Goal: Task Accomplishment & Management: Complete application form

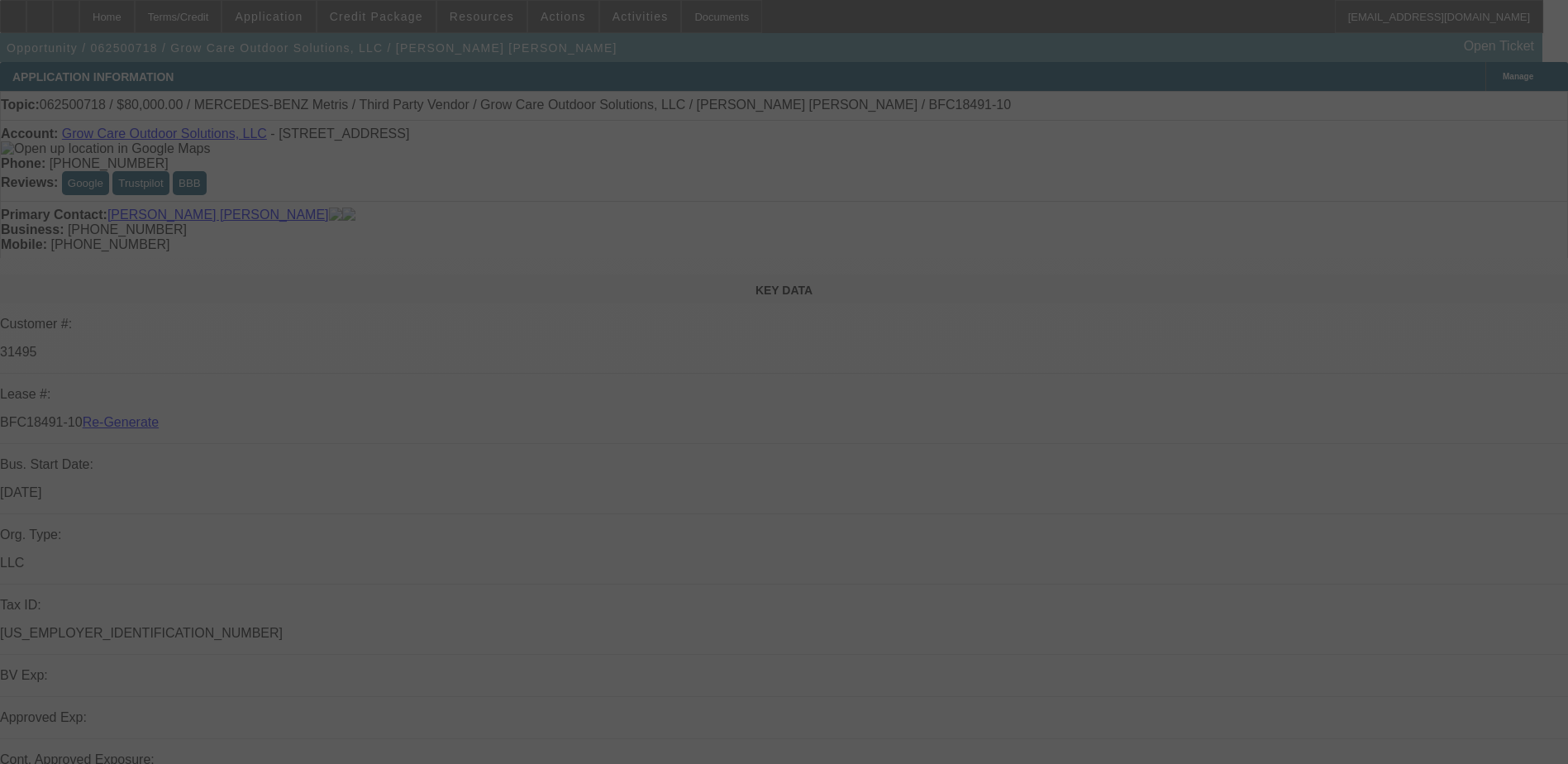
select select "3"
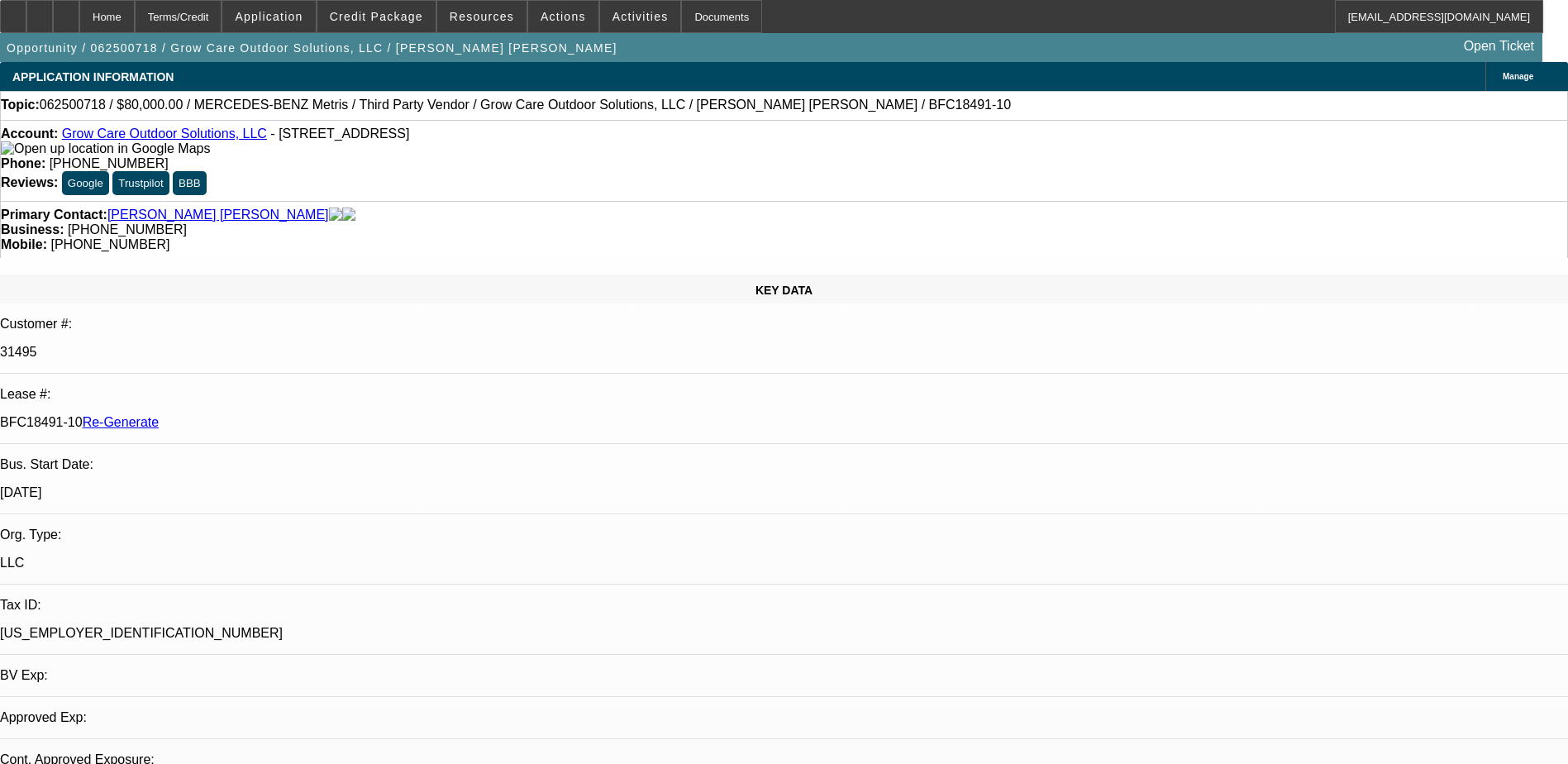
select select "0"
select select "1"
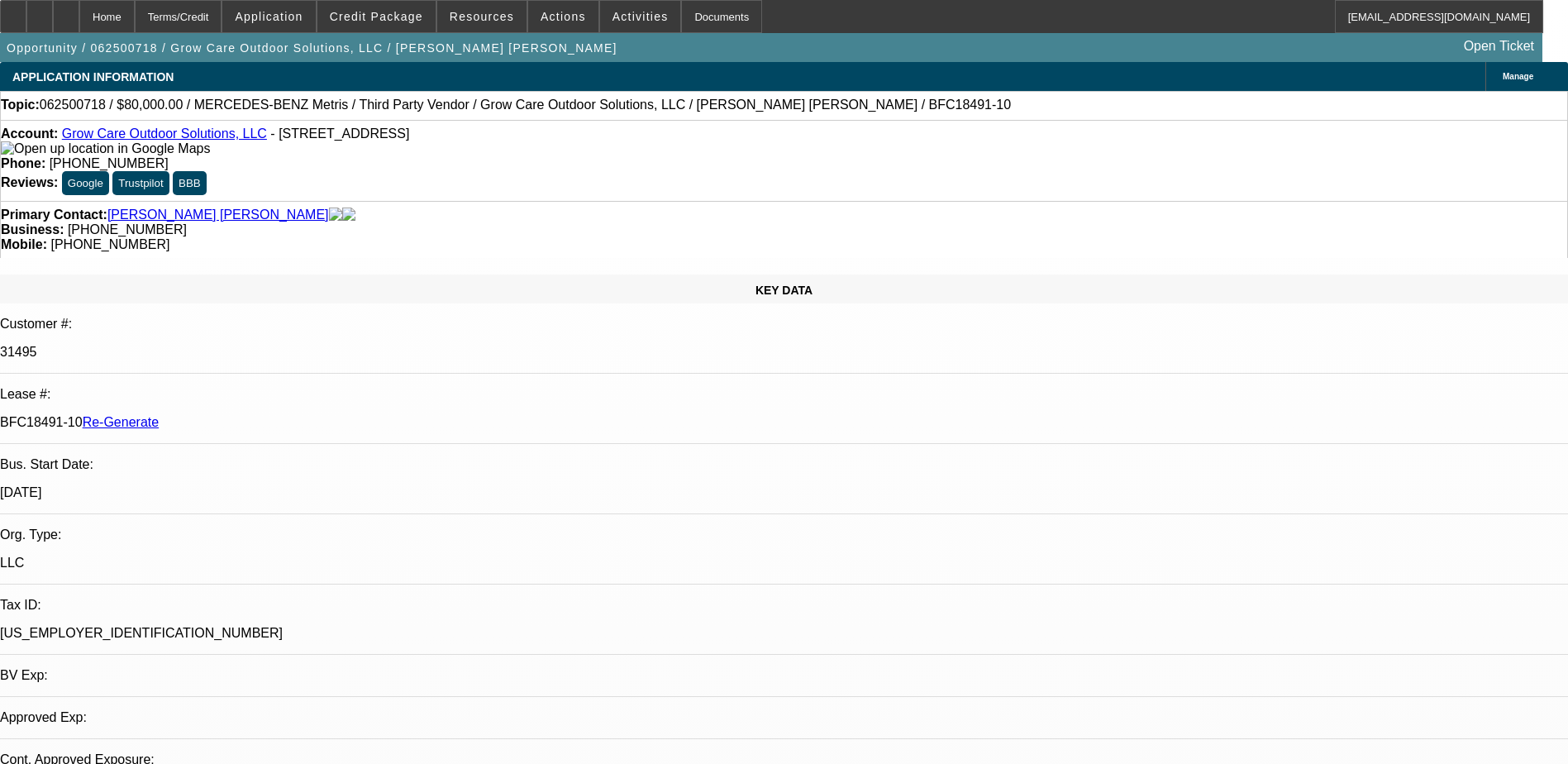
select select "6"
click at [688, 15] on div "Documents" at bounding box center [721, 17] width 81 height 33
click at [612, 14] on span "Activities" at bounding box center [640, 17] width 56 height 13
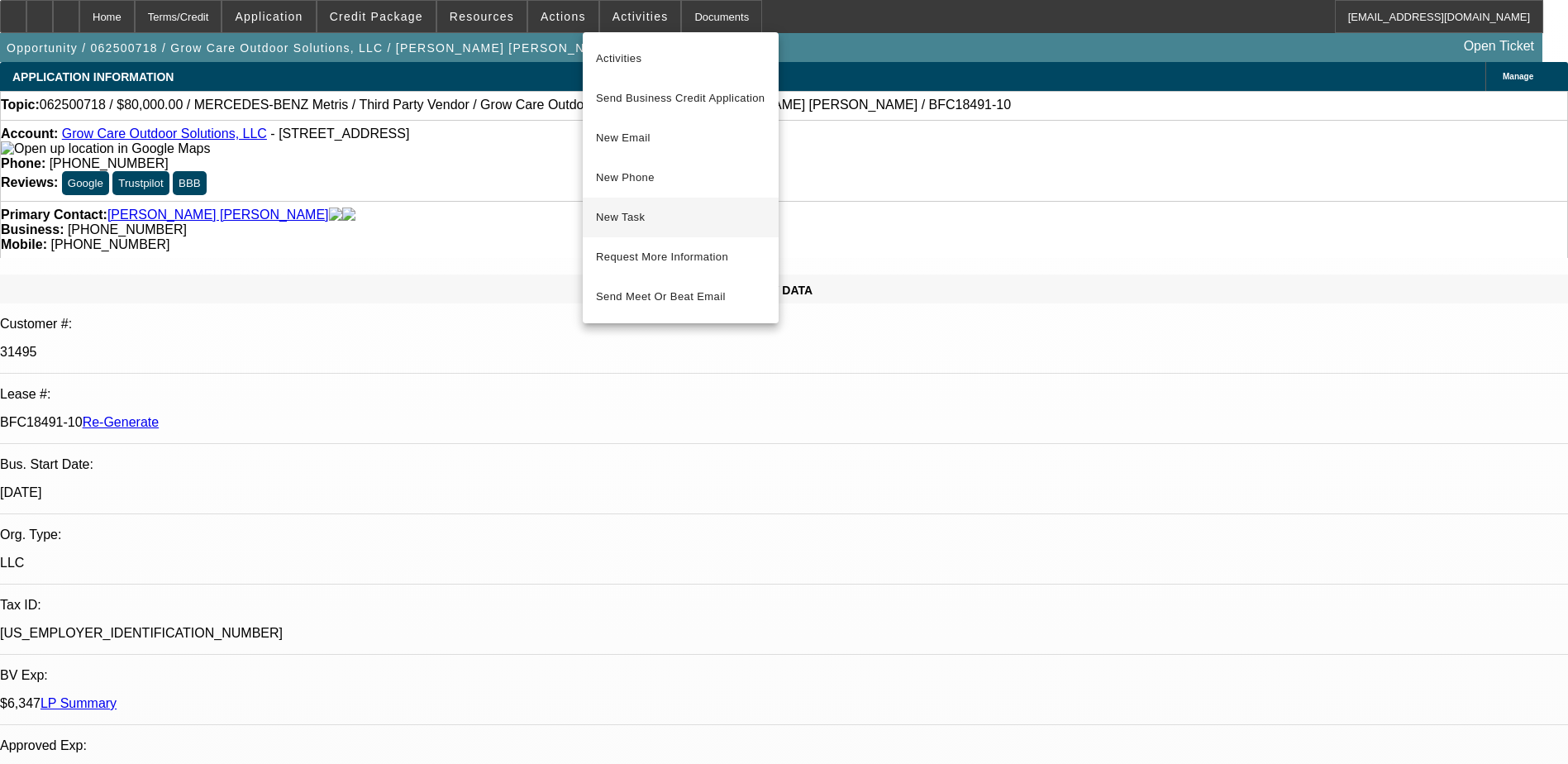
click at [625, 219] on span "New Task" at bounding box center [680, 217] width 170 height 20
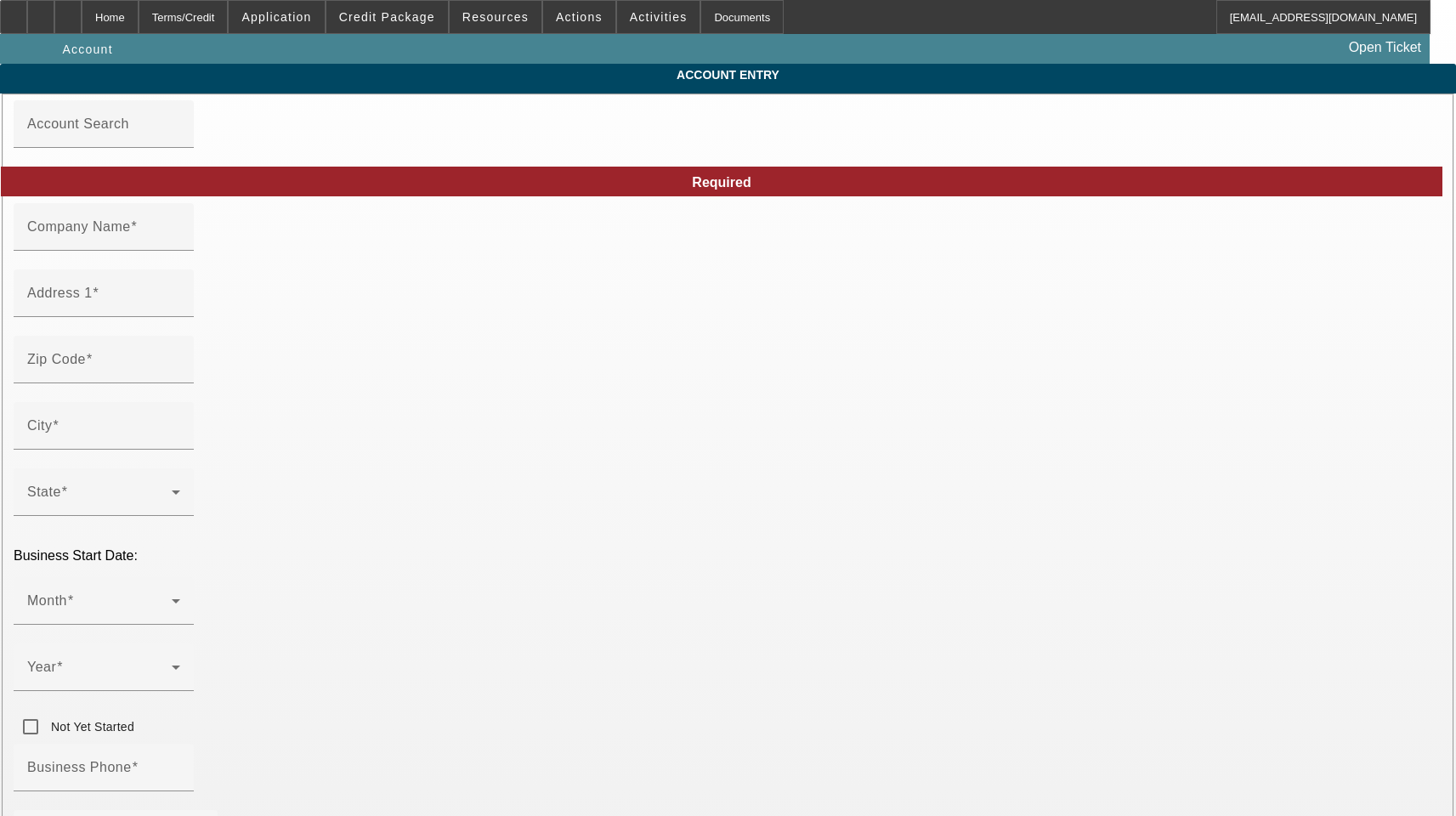
type input "Grow Care Outdoor Solutions, LLC"
type input "17940 N Tamiami Trl"
type input "33903"
type input "North Fort Myers"
type input "[PHONE_NUMBER]"
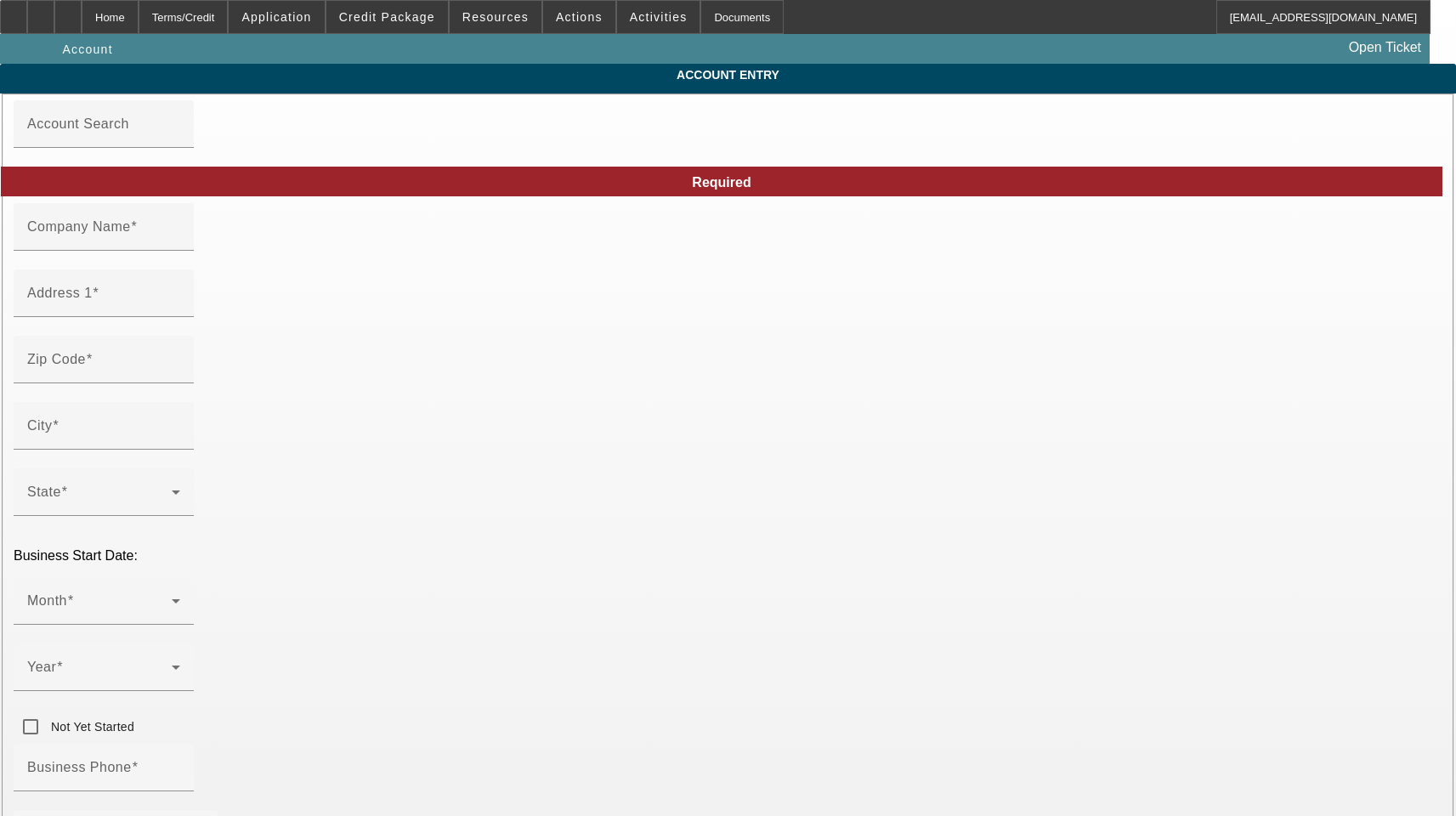
type input "Ste 110"
type input "jgranados@growcaresolutions.com"
type input "Lee"
type input "[US_EMPLOYER_IDENTIFICATION_NUMBER]"
type input "Landscape & Tree Care Company"
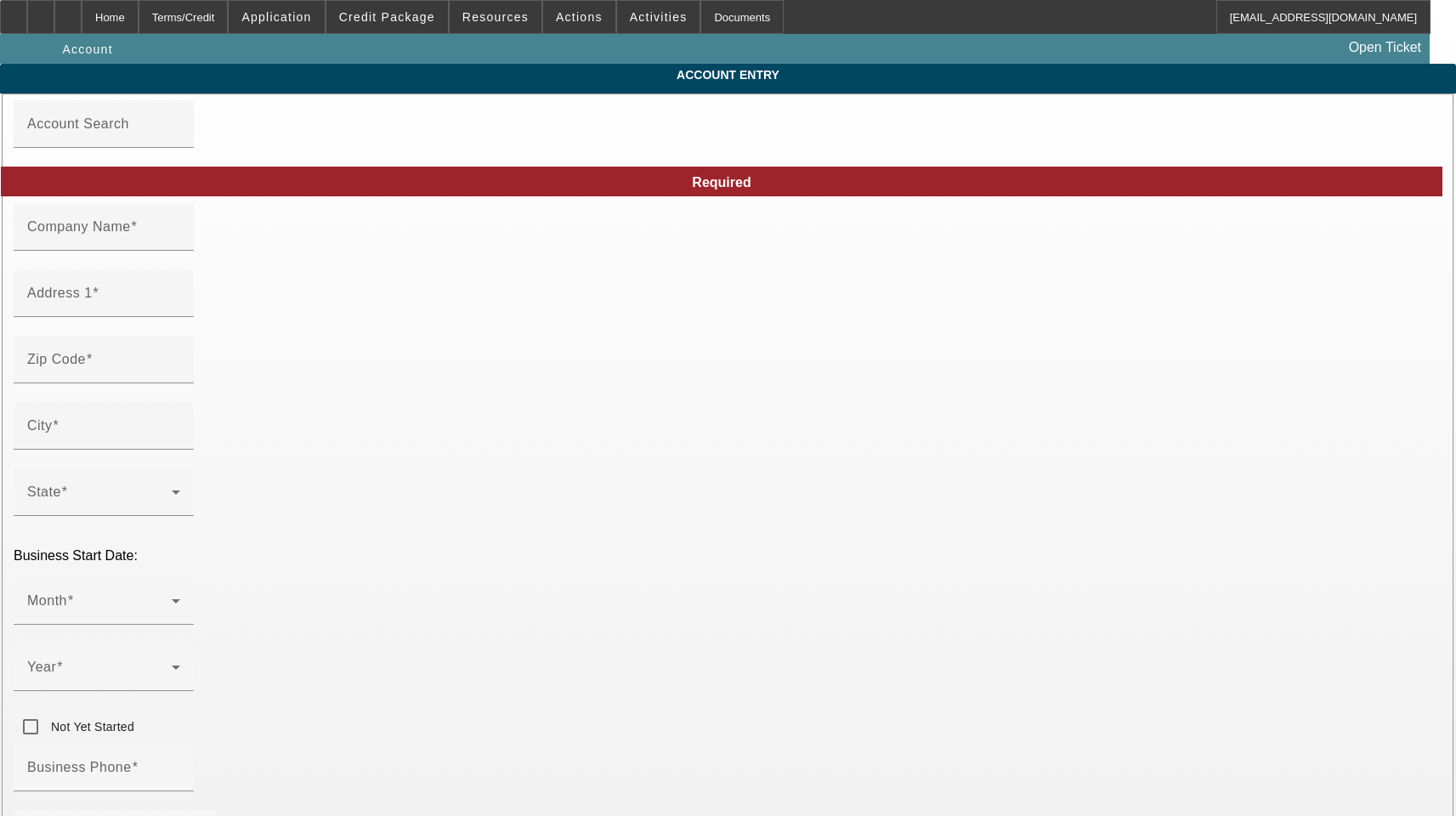
type input "https://www.growcaresolutions.com/"
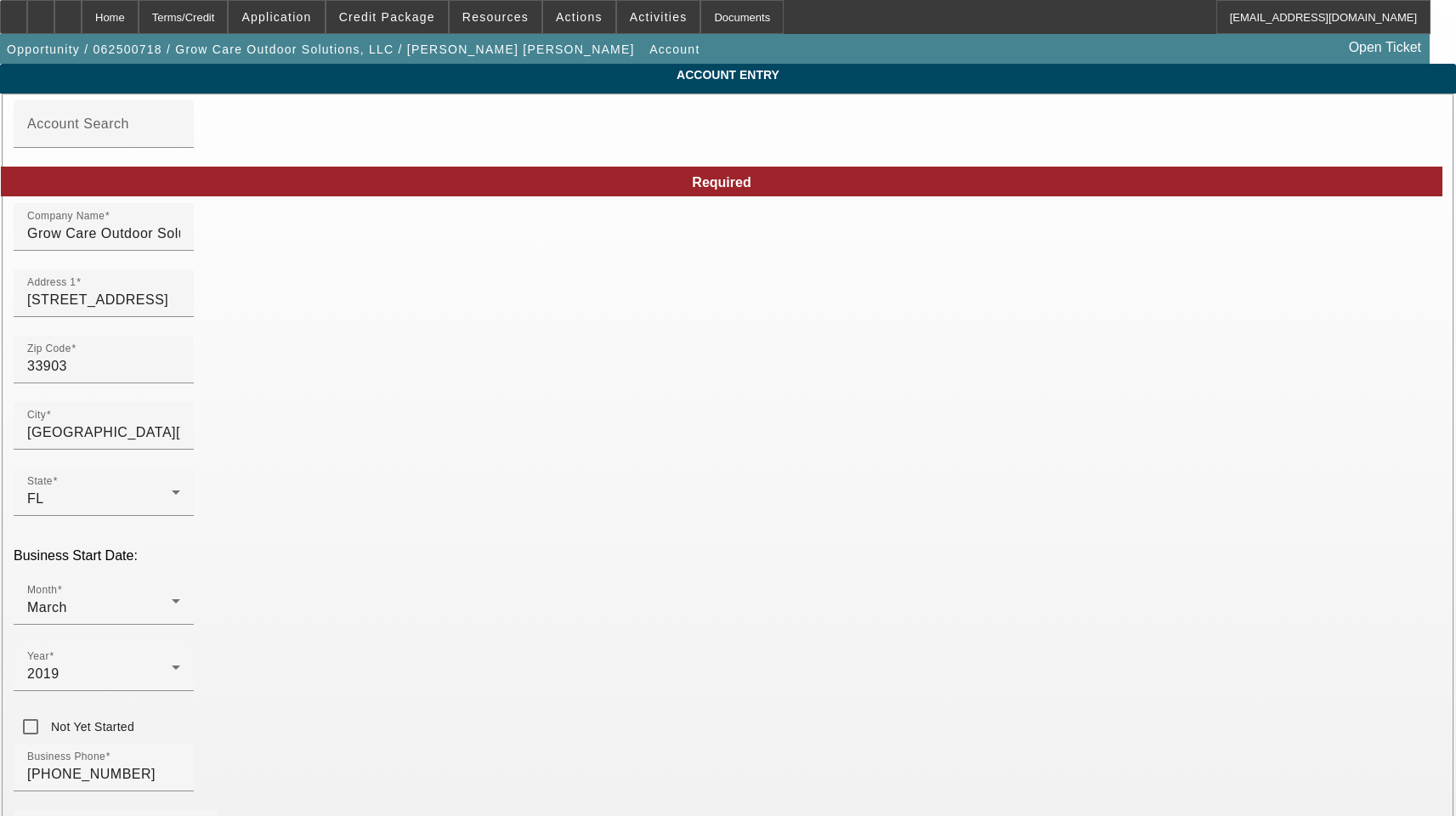
type input "6/30/2025"
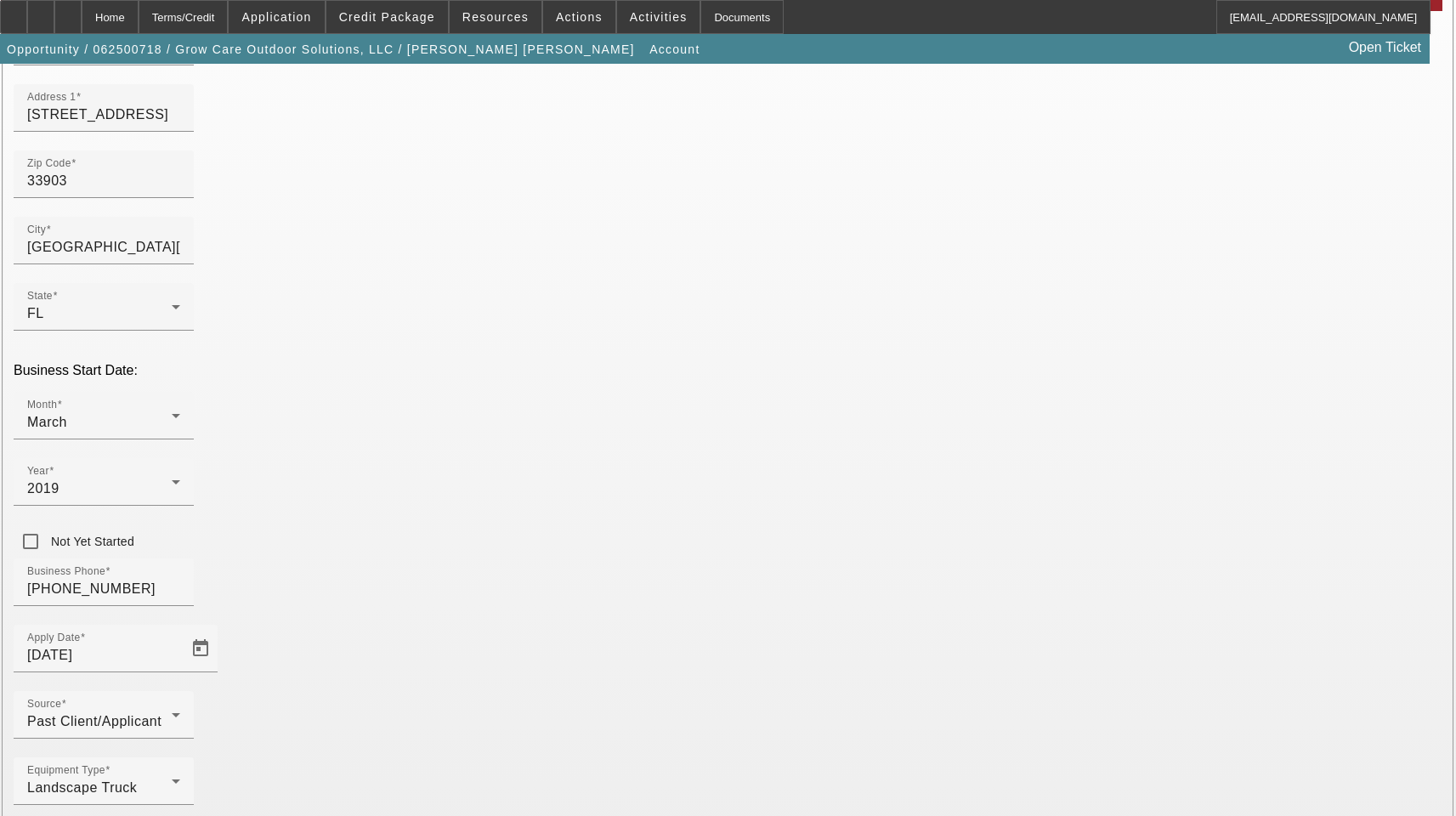
scroll to position [186, 0]
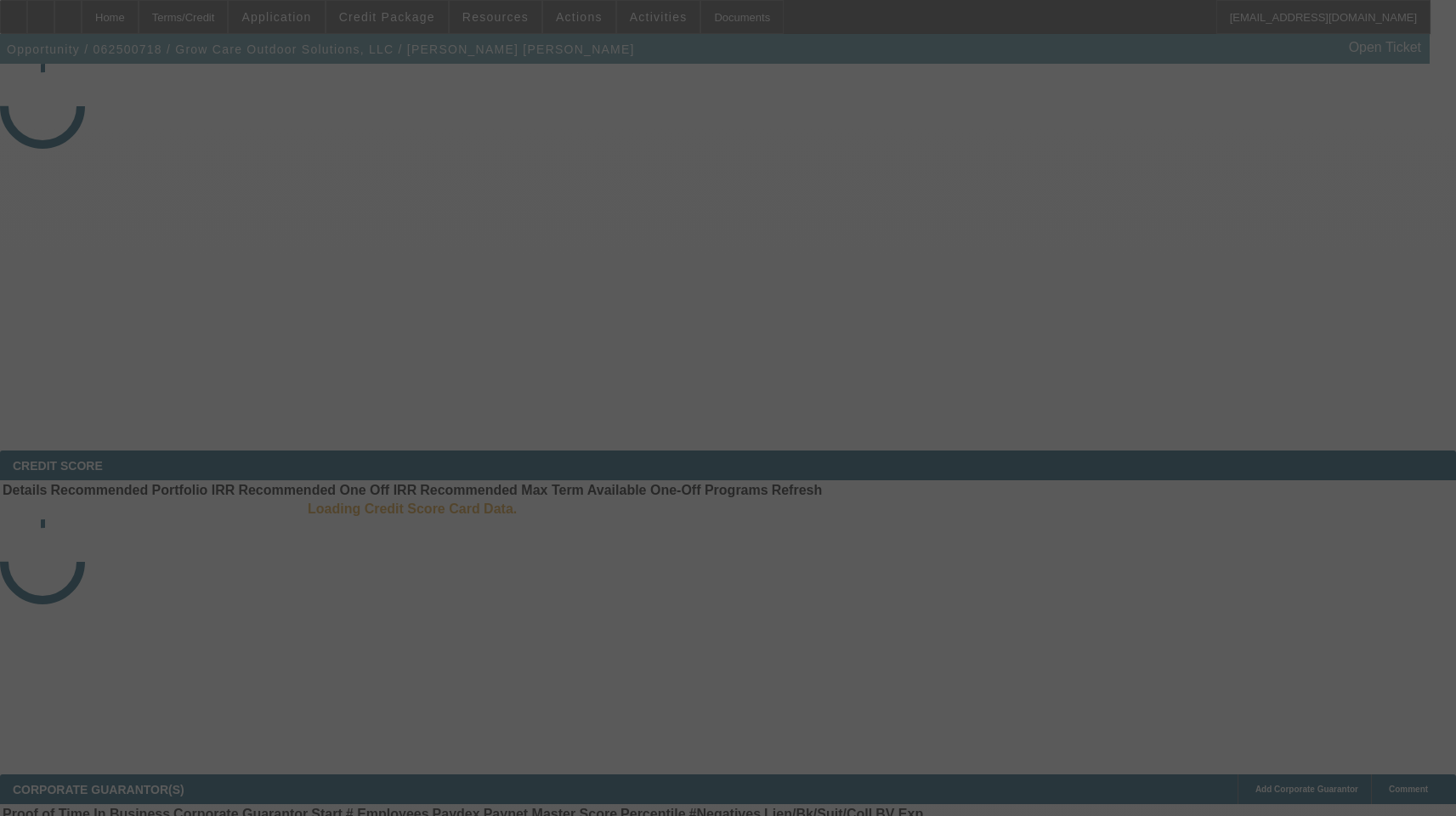
select select "3"
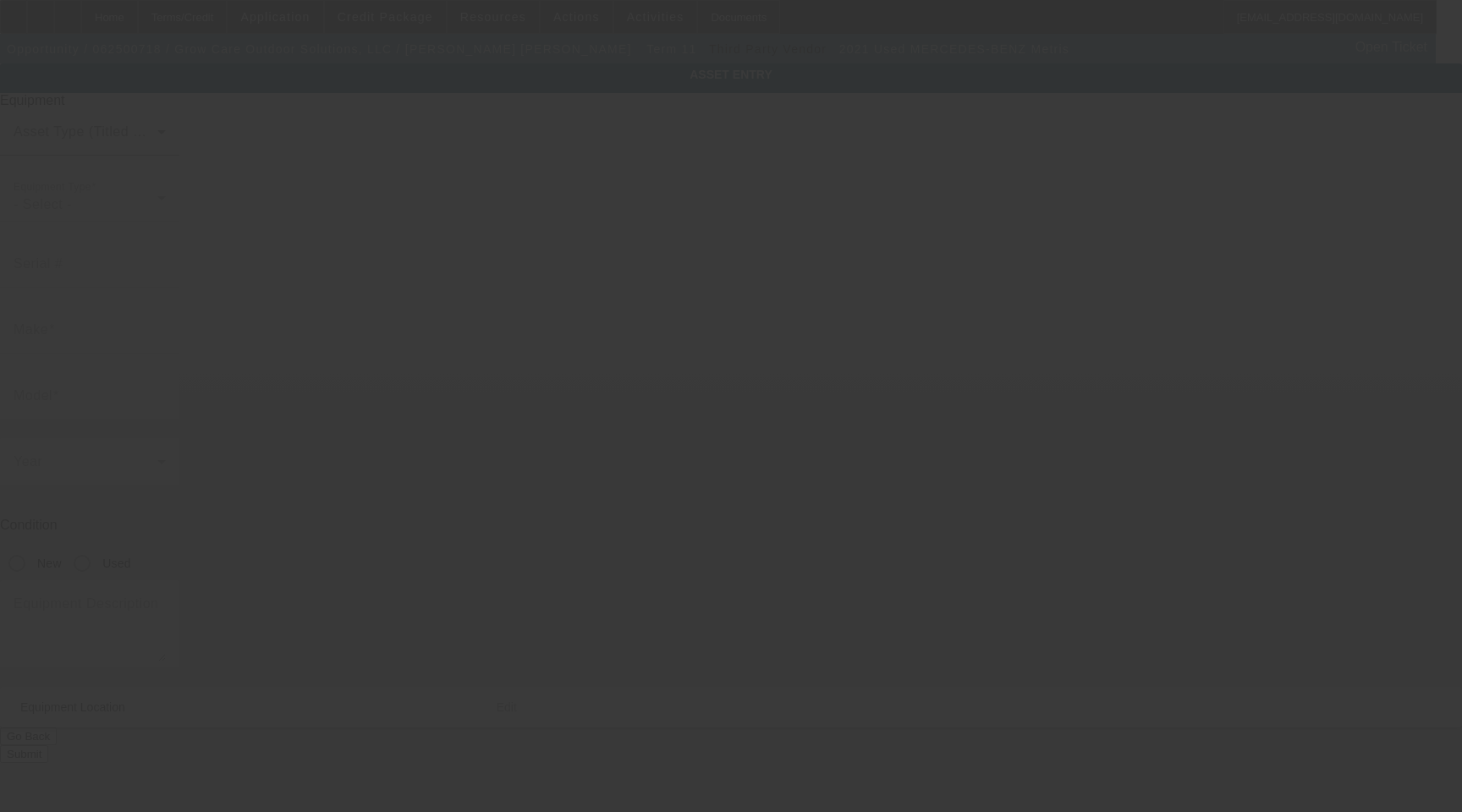
type input "W1XV0FEY2M3915850"
type input "Mercedes-Benz"
type input "METRIS"
radio input "true"
type textarea "Custom Sprinter Van Mobile Office"
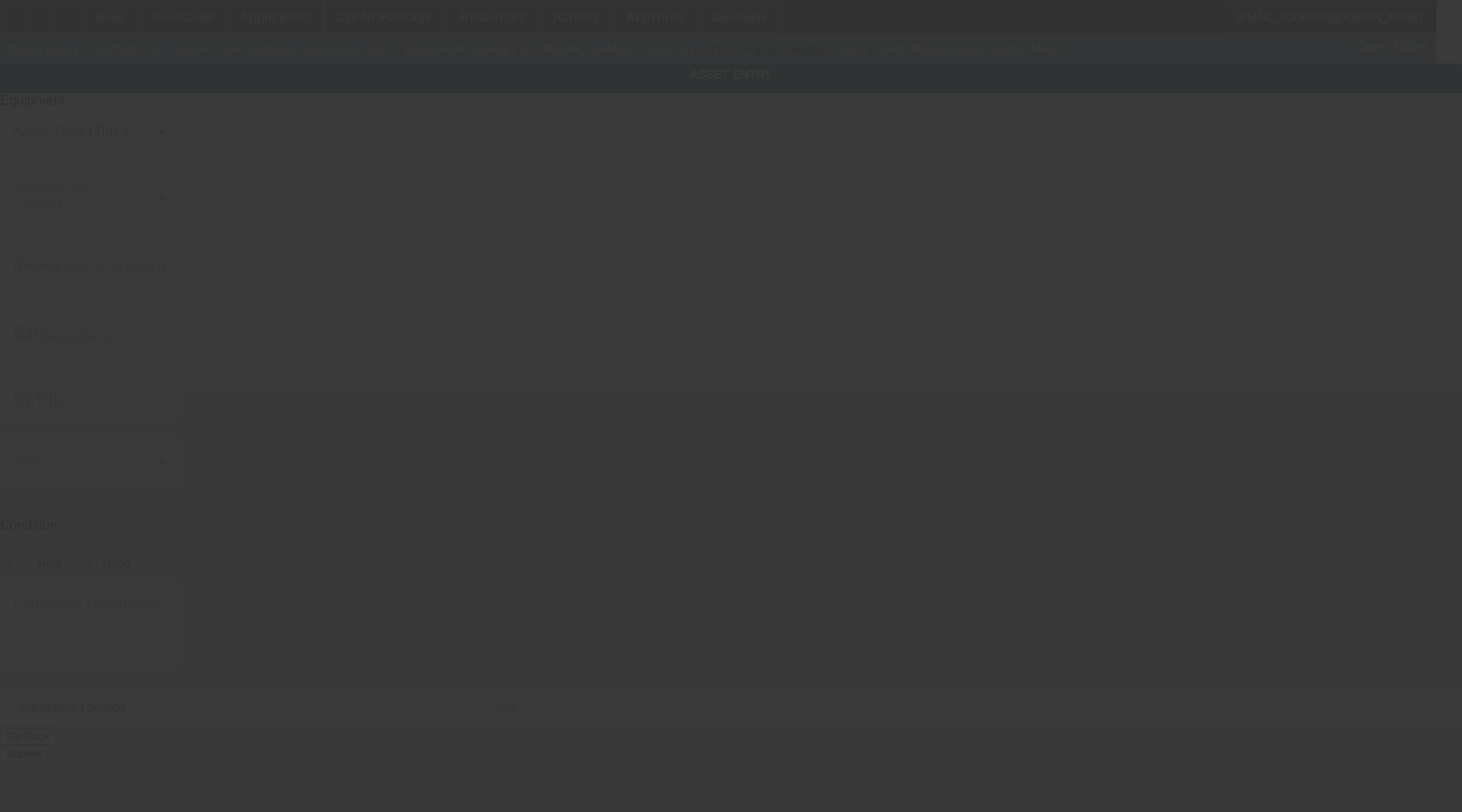
type input "17940 N Tamiami Trl"
type input "Ste 110"
type input "North Fort Myers"
type input "33903"
type input "Lee"
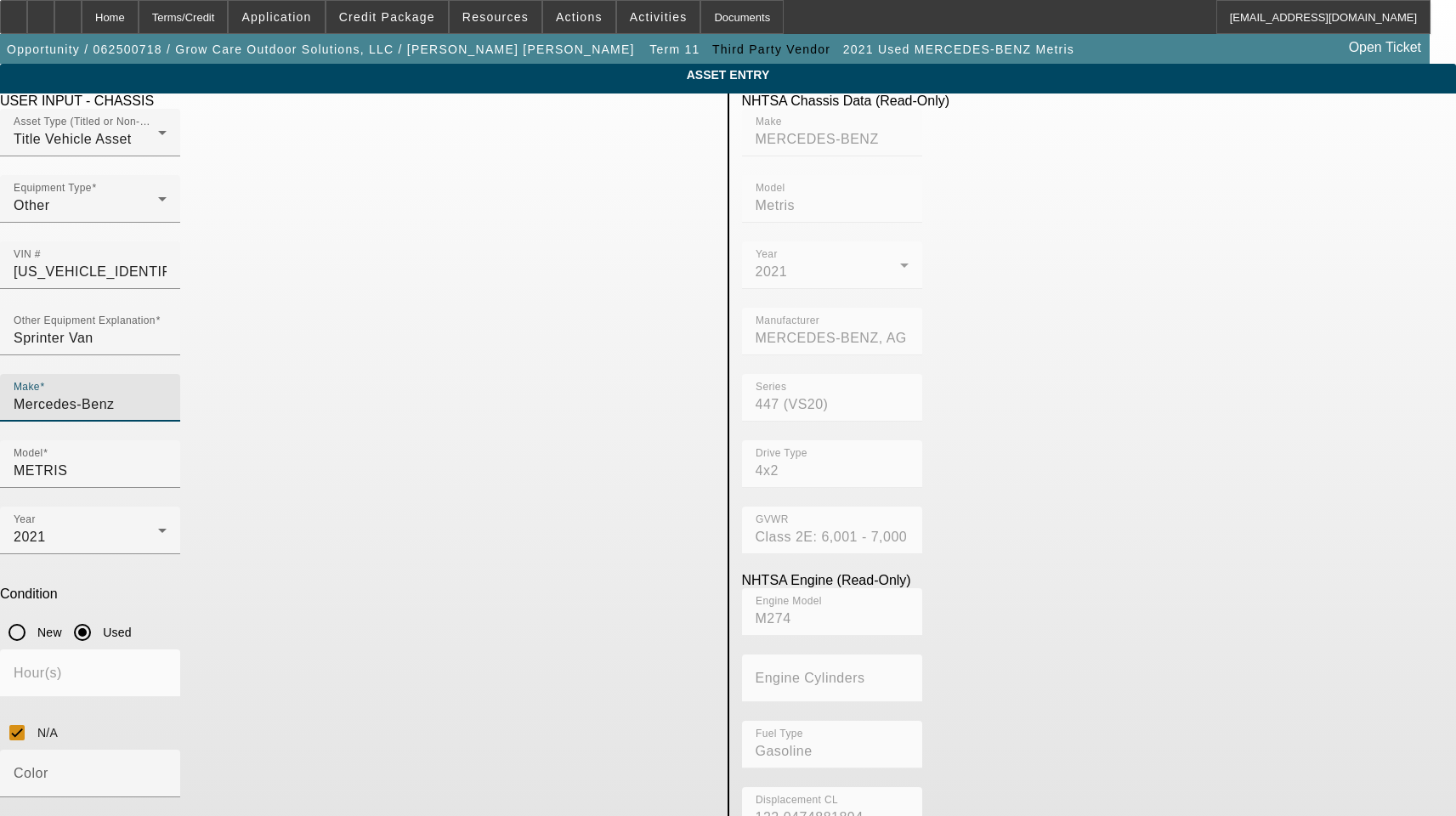
click at [167, 394] on input "Mercedes-Benz" at bounding box center [90, 405] width 153 height 21
drag, startPoint x: 387, startPoint y: 375, endPoint x: 194, endPoint y: 372, distance: 193.0
click at [194, 372] on app-asset-collateral-manage "ASSET ENTRY Delete asset USER INPUT - CHASSIS Asset Type (Titled or Non-Titled)…" at bounding box center [728, 572] width 1456 height 1018
type input "Mercede"
click at [167, 394] on input "Mercede" at bounding box center [90, 405] width 153 height 21
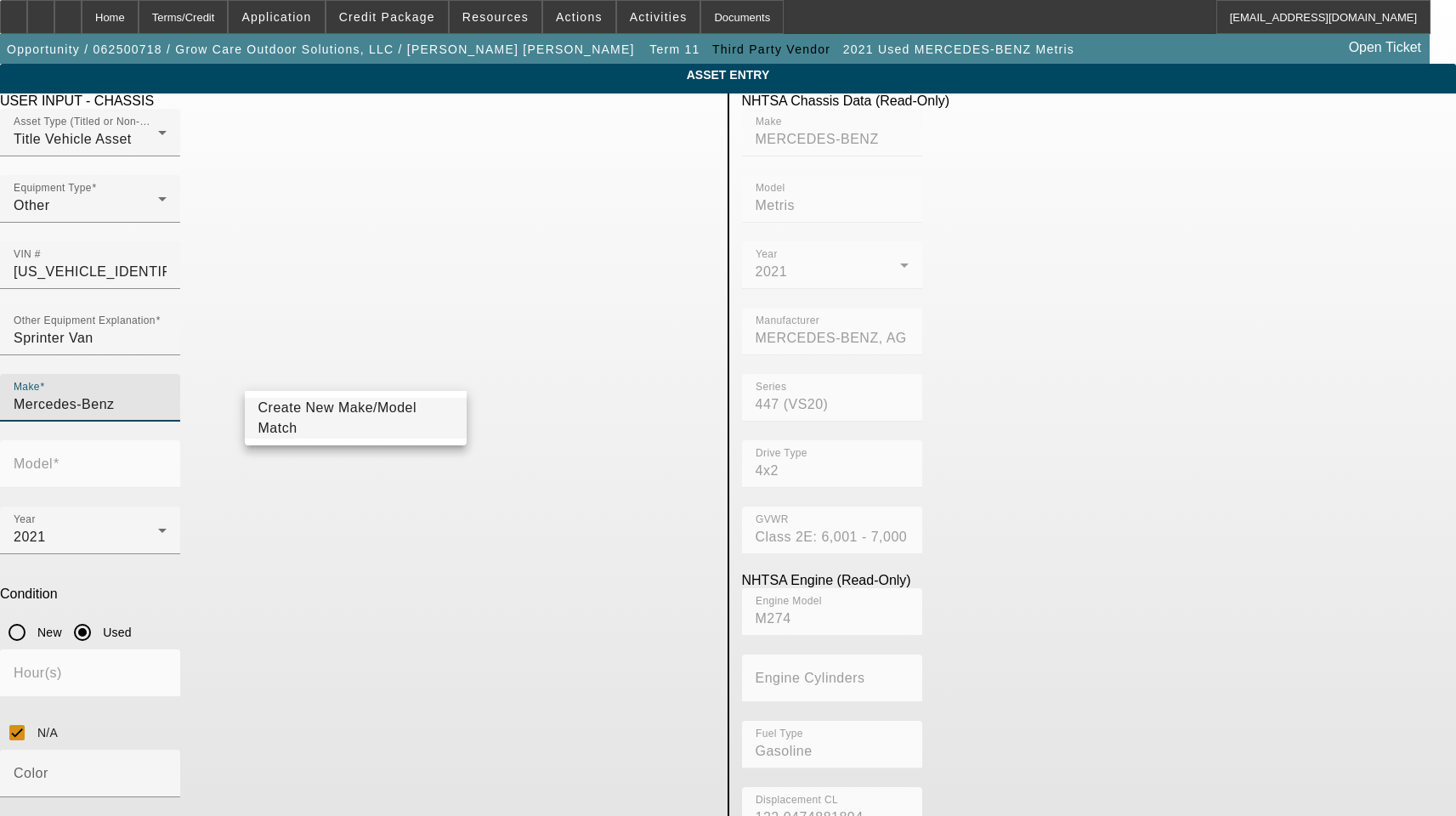
type input "Mercedes-Benz"
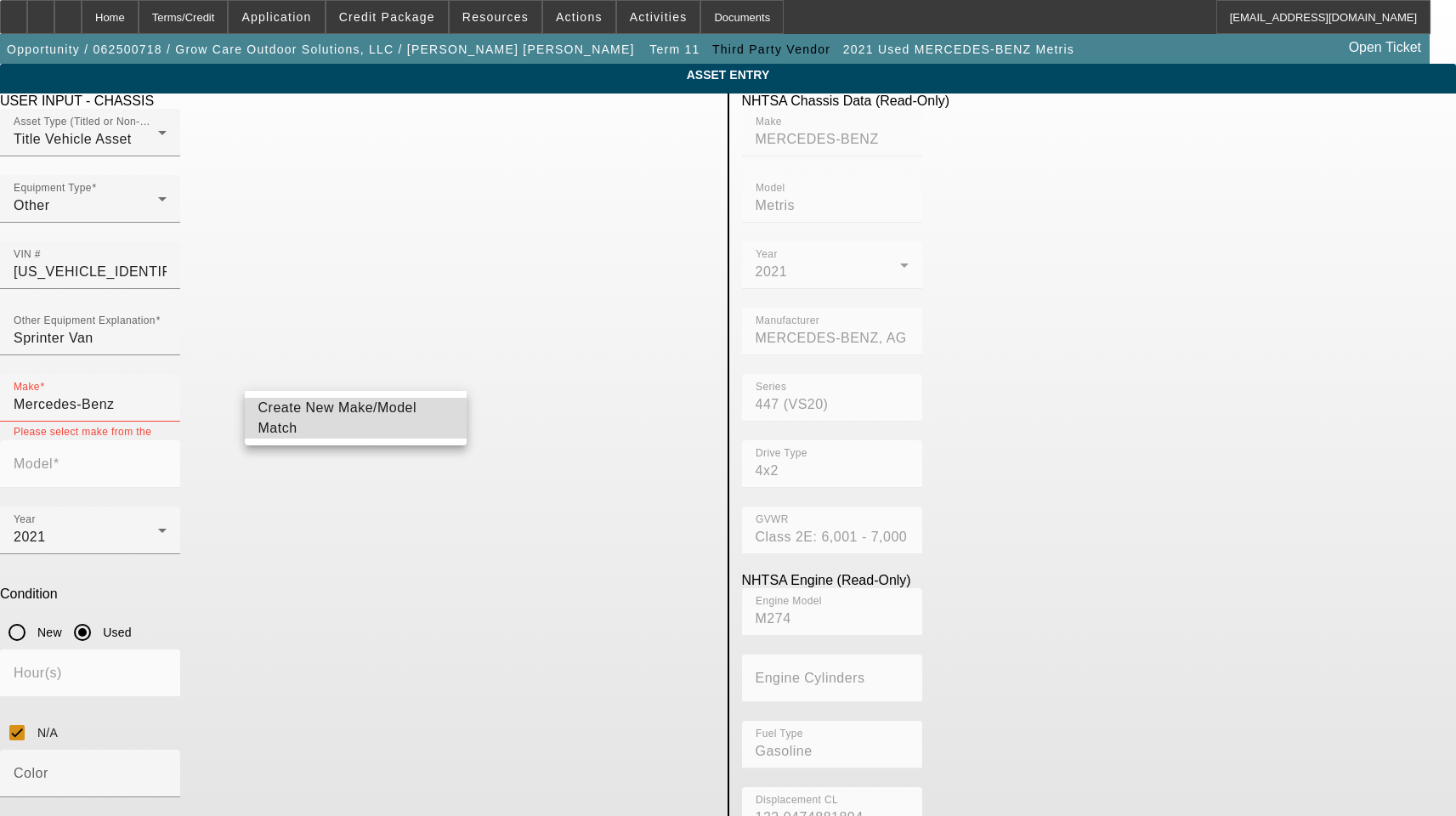
click at [333, 427] on span "Create New Make/Model Match" at bounding box center [356, 417] width 196 height 40
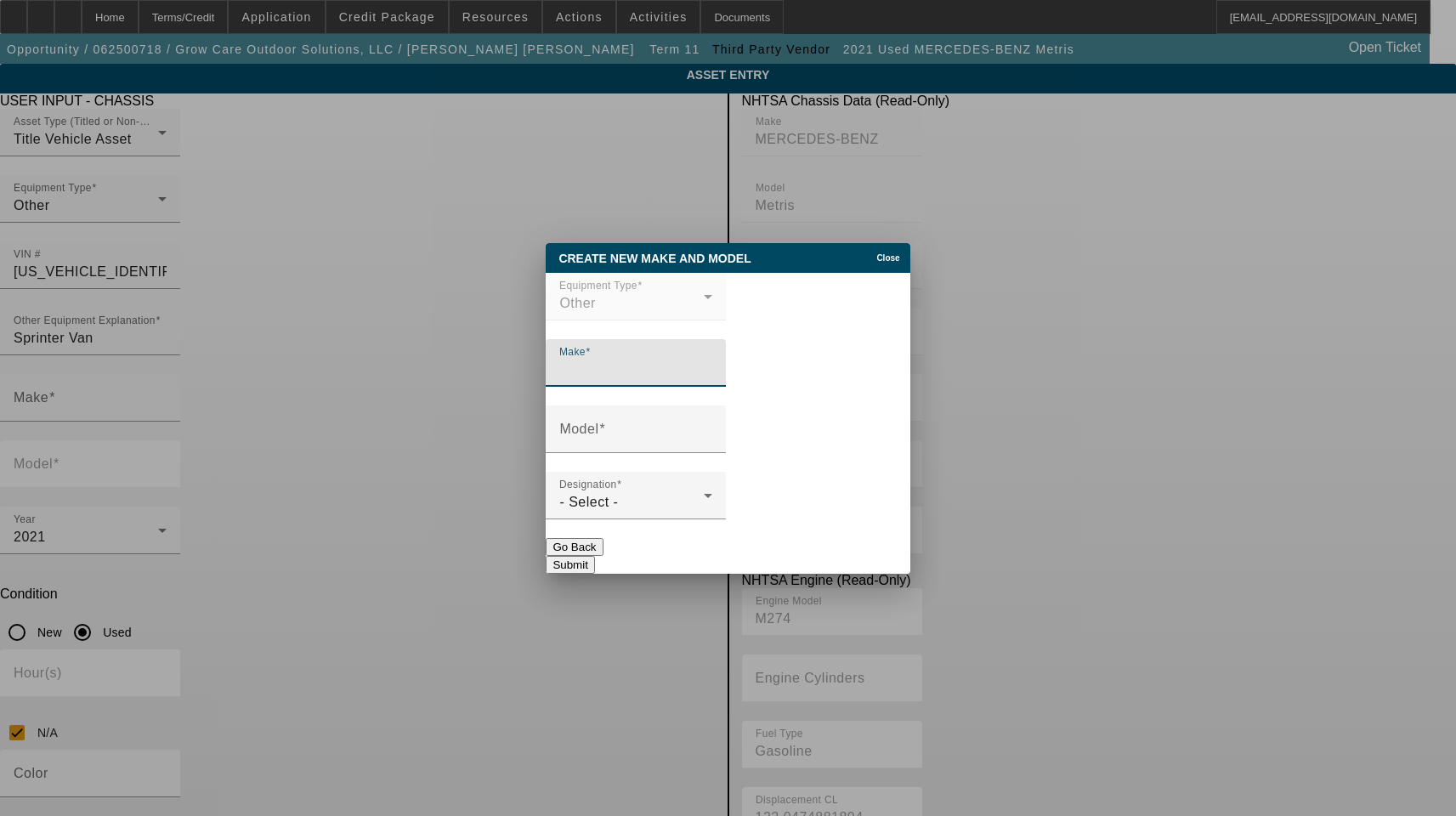
paste input "Mercedes-Benz"
type input "Mercedes-Benz"
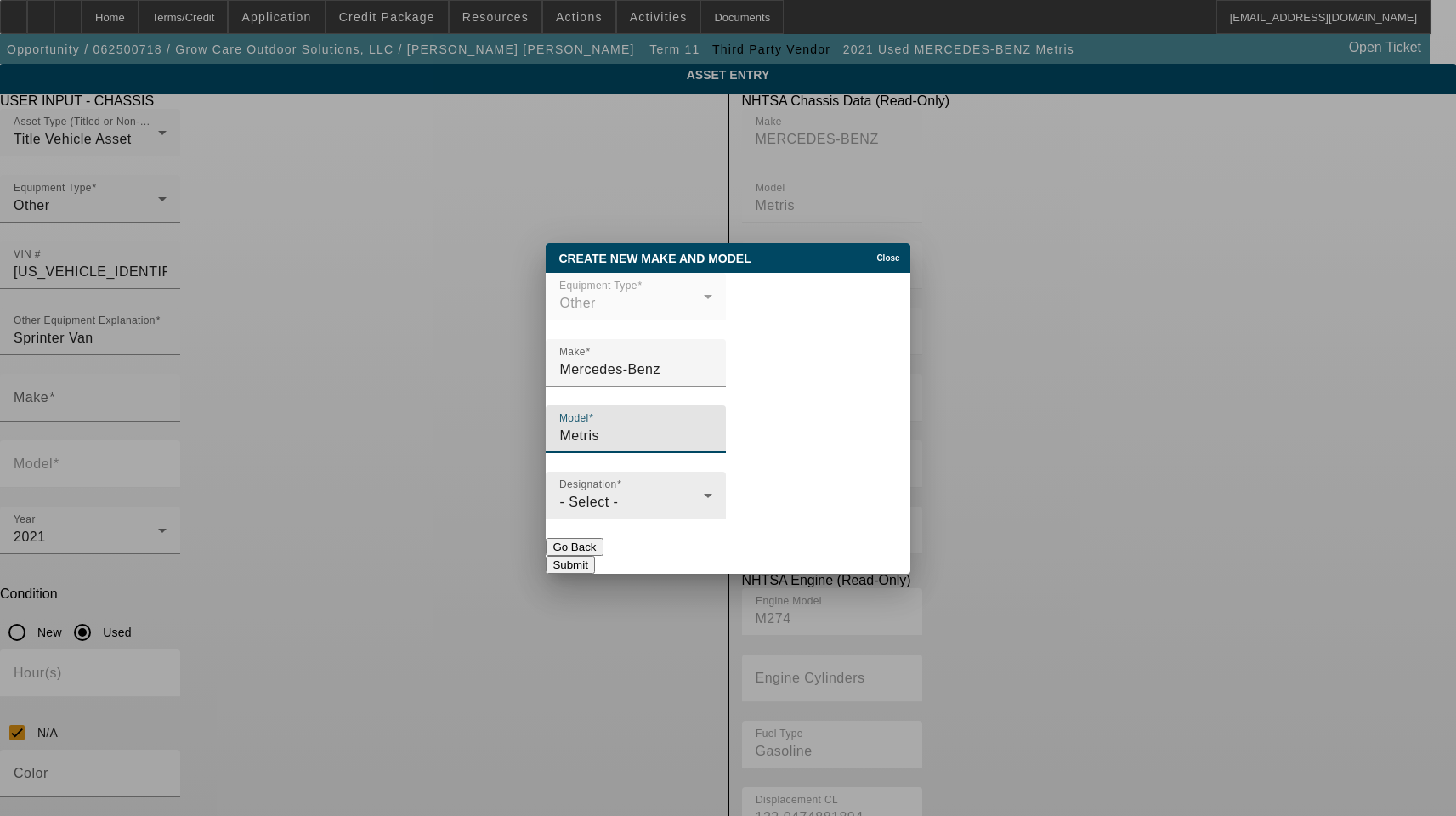
type input "Metris"
click at [631, 508] on div "- Select -" at bounding box center [631, 502] width 144 height 21
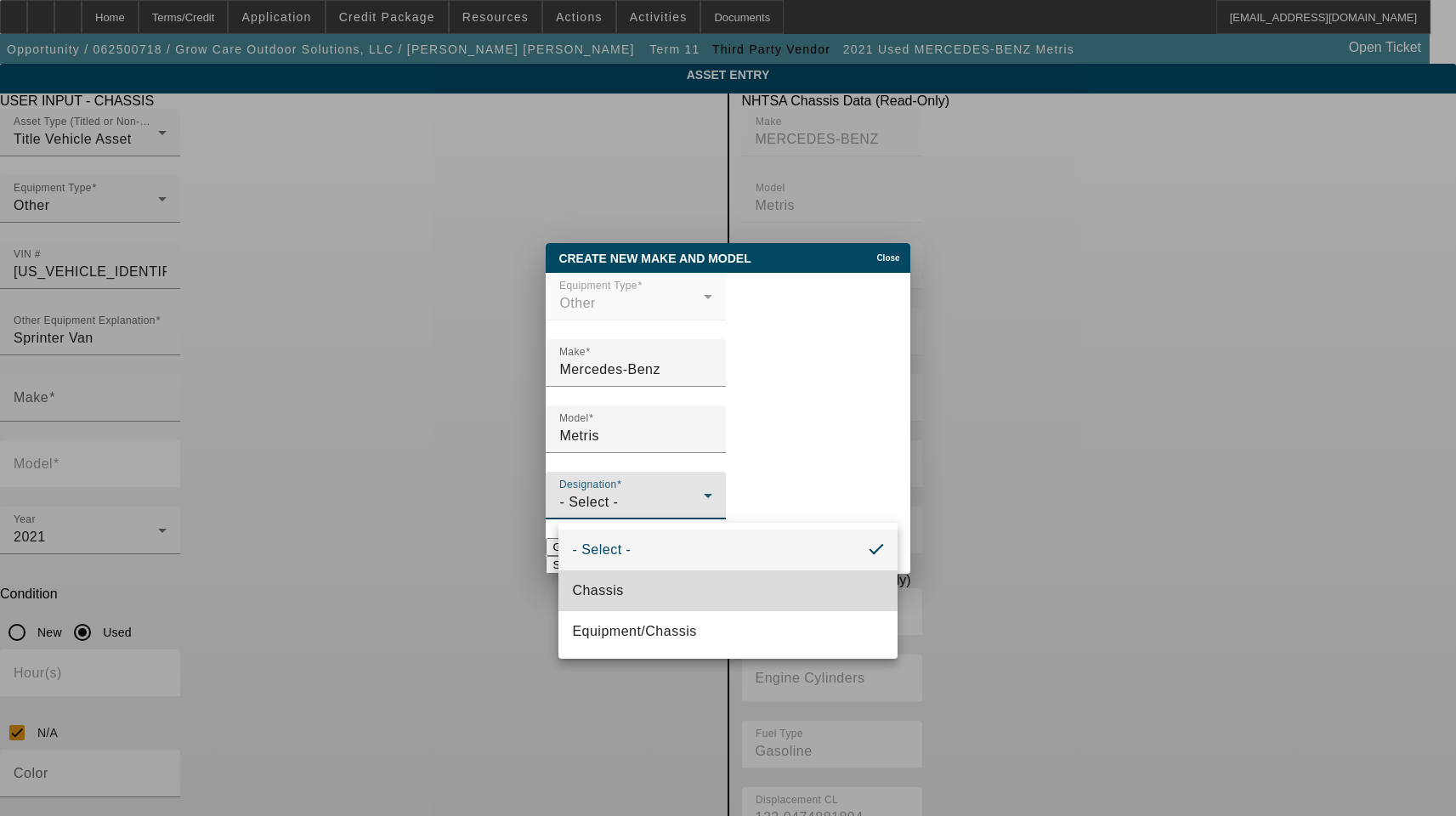
click at [631, 585] on mat-option "Chassis" at bounding box center [728, 590] width 338 height 40
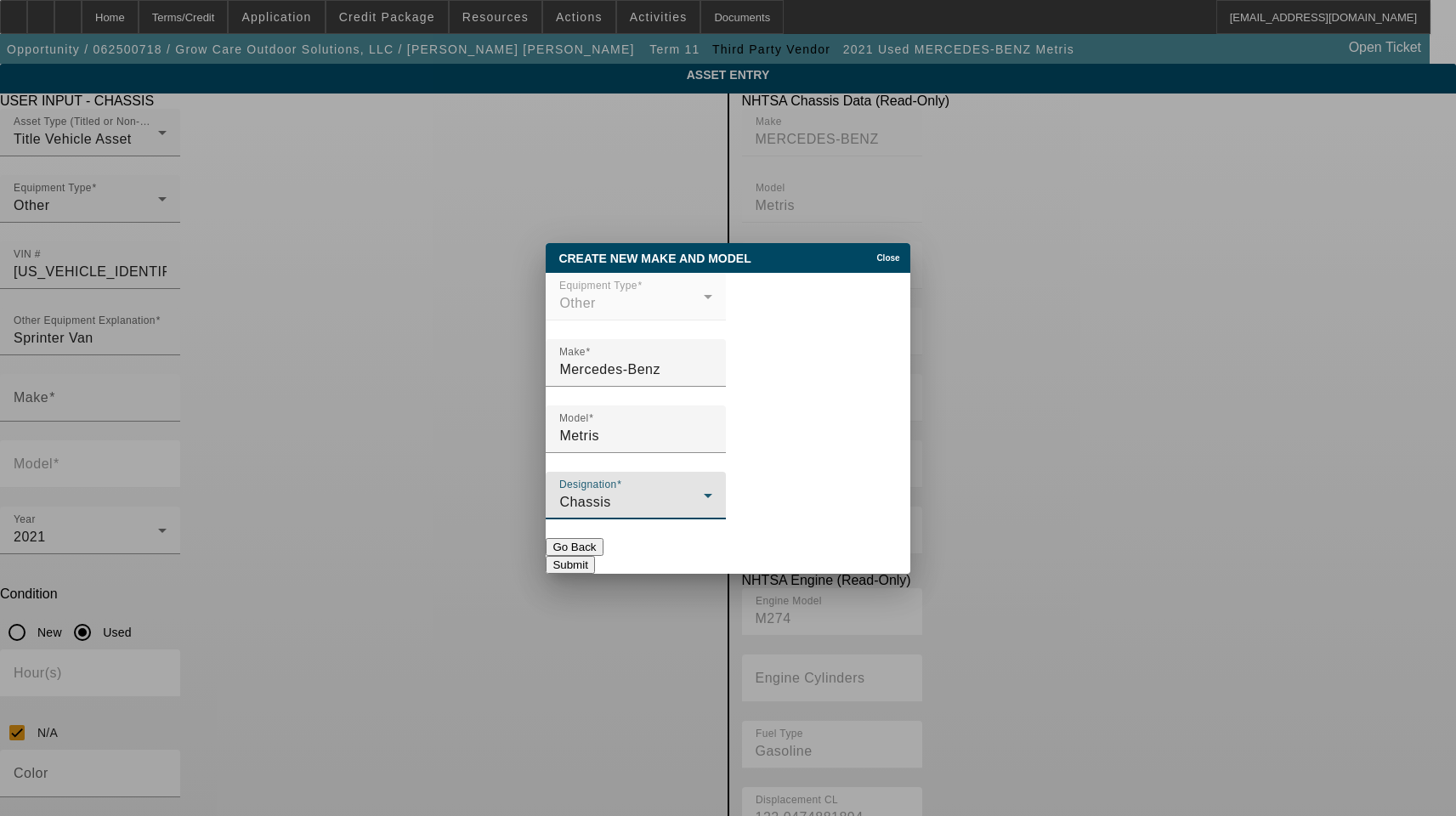
click at [594, 556] on button "Submit" at bounding box center [570, 564] width 48 height 18
type input "Mercedes-Benz"
type input "Metris"
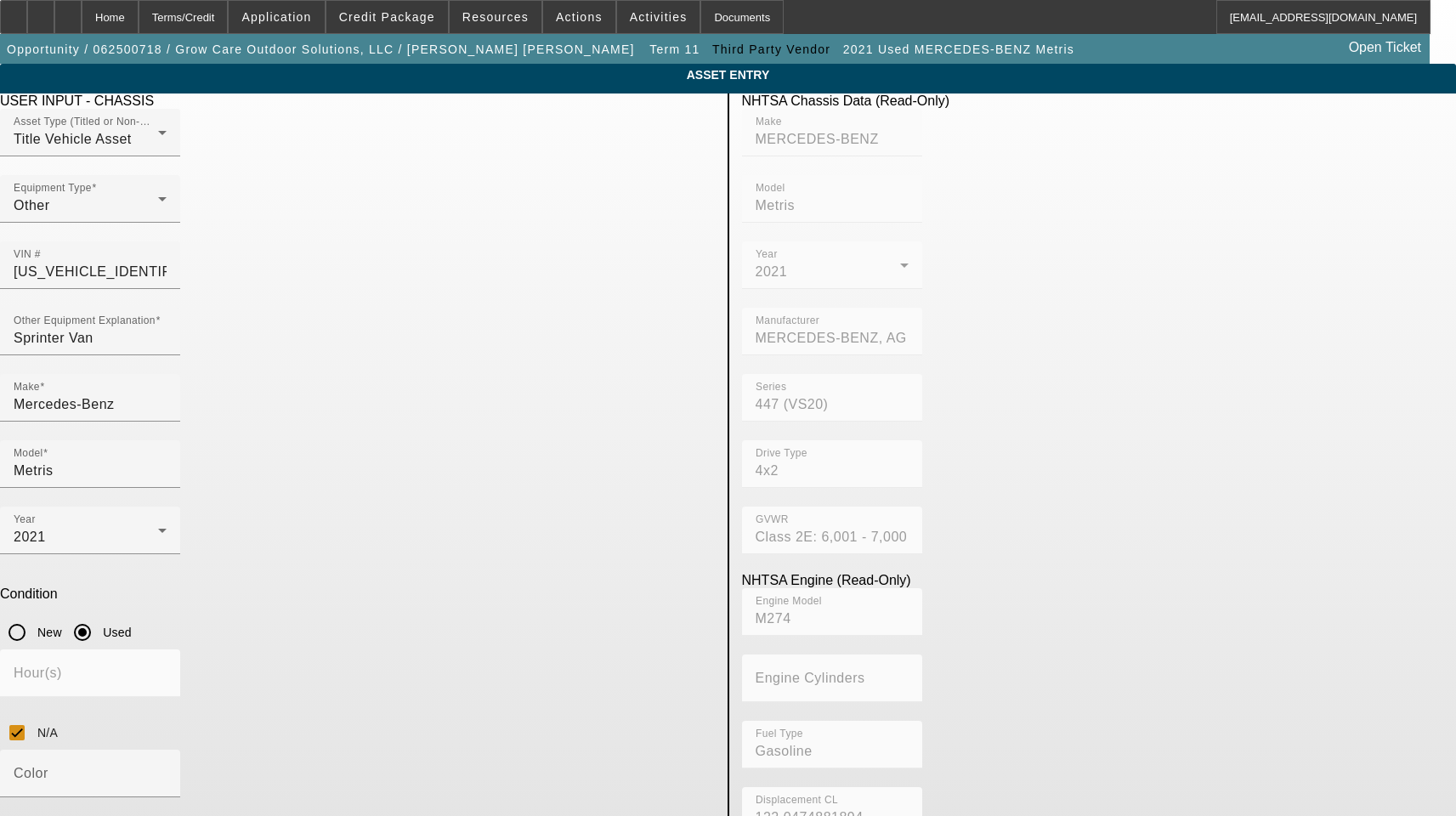
drag, startPoint x: 478, startPoint y: 642, endPoint x: 204, endPoint y: 648, distance: 274.1
click at [209, 649] on app-asset-collateral-manage "ASSET ENTRY Delete asset USER INPUT - CHASSIS Asset Type (Titled or Non-Titled)…" at bounding box center [728, 572] width 1456 height 1018
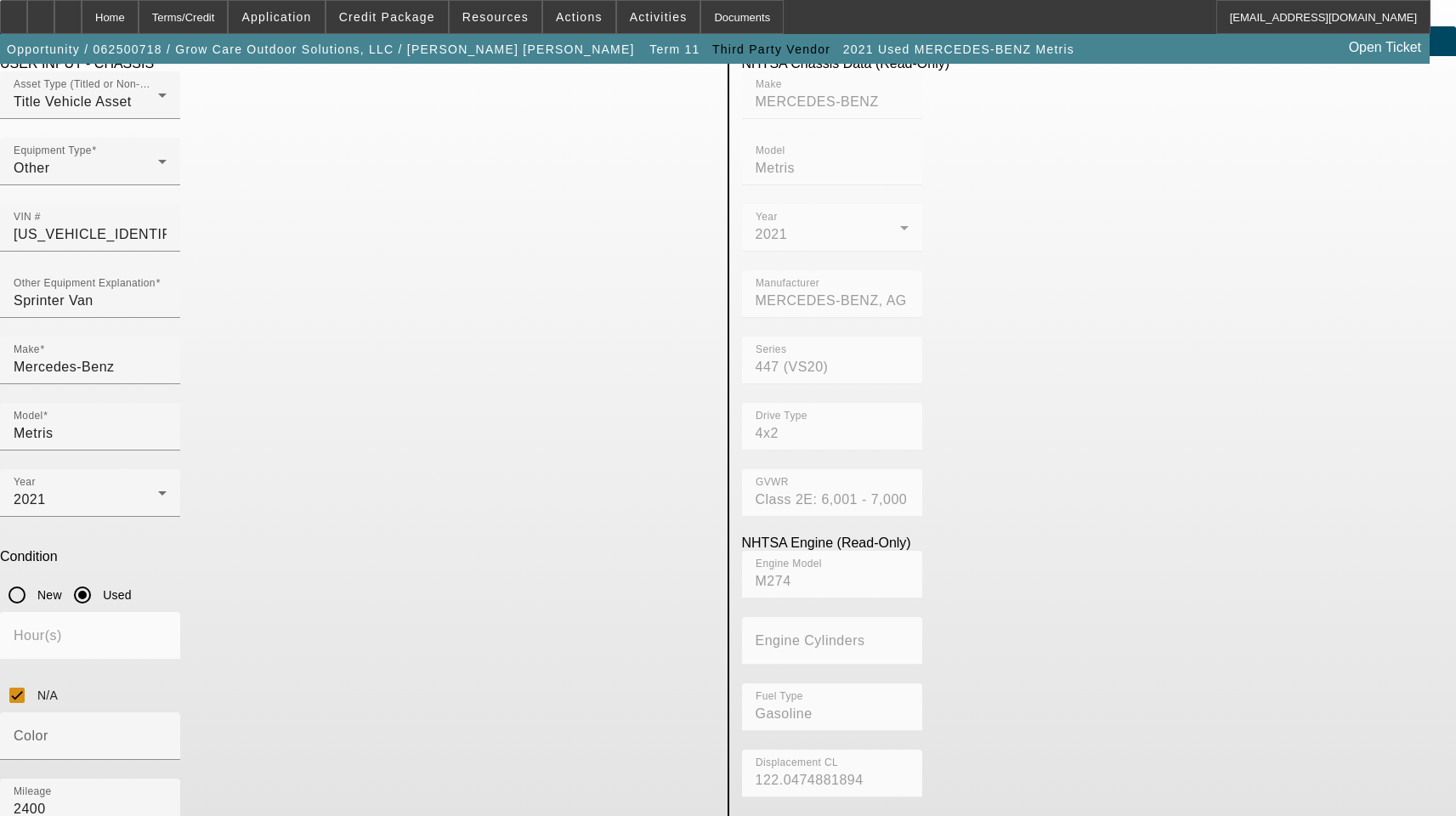
scroll to position [58, 0]
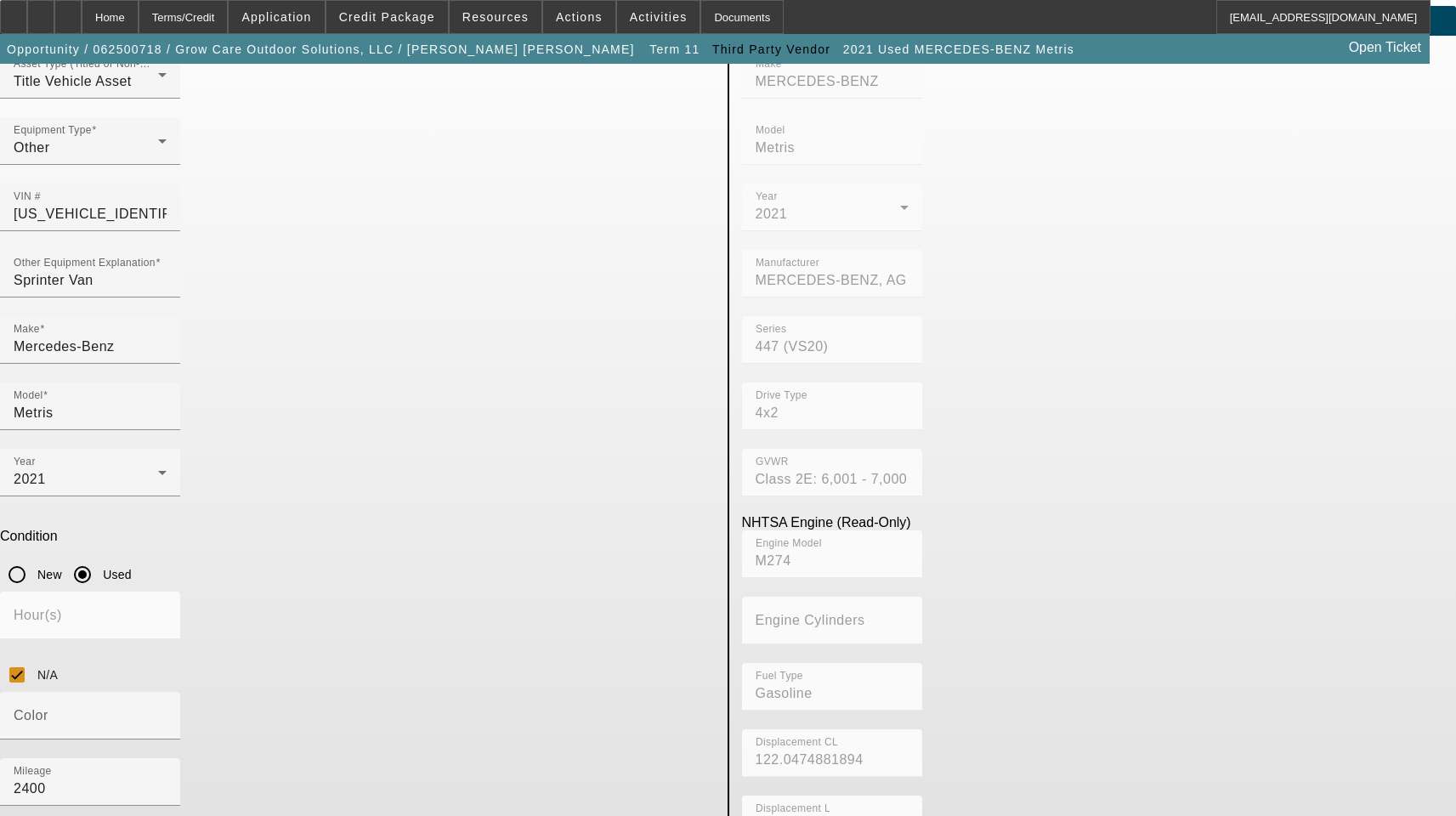
type textarea "Includes All Accessories, Attachments and Options"
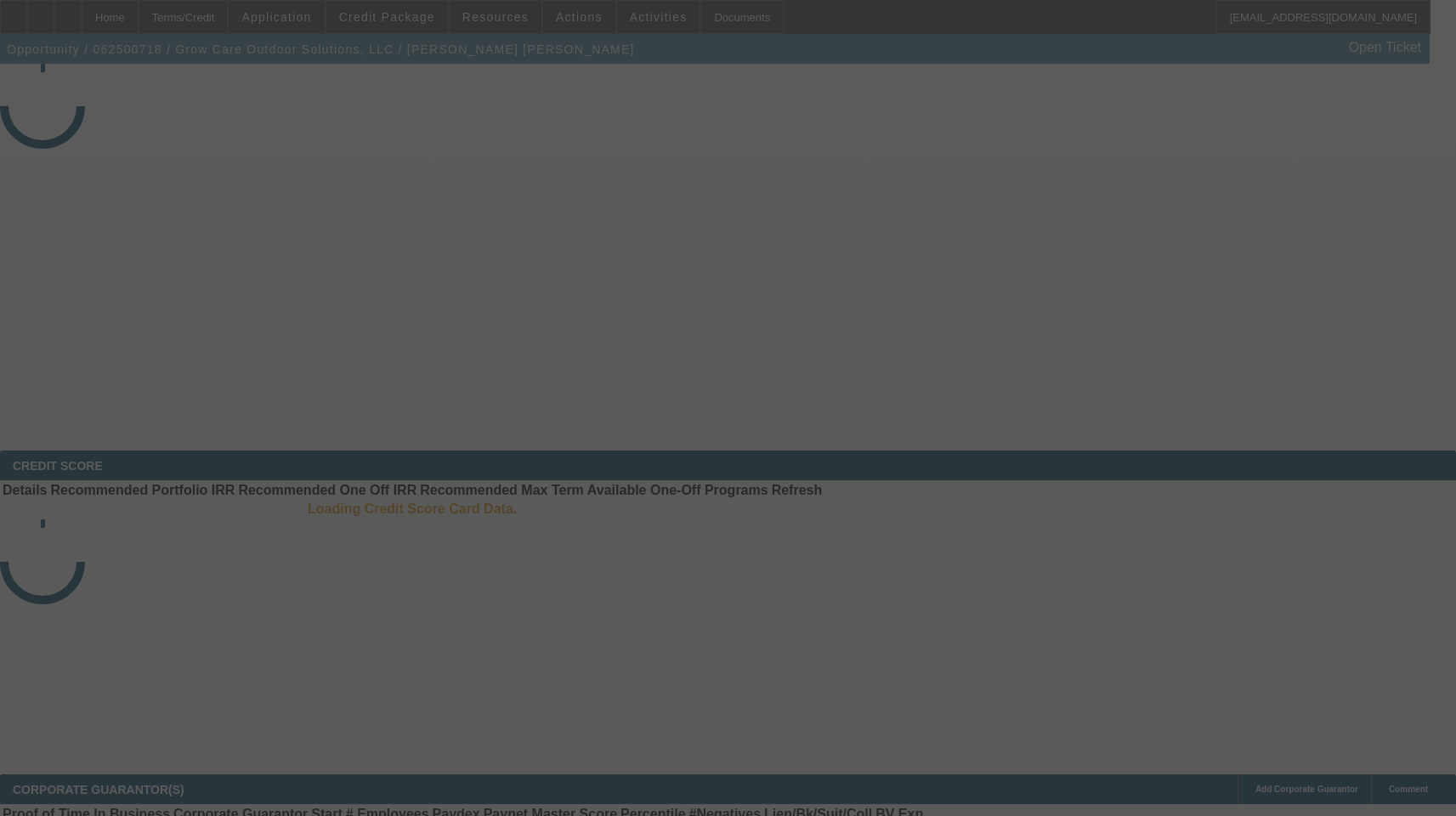
select select "3"
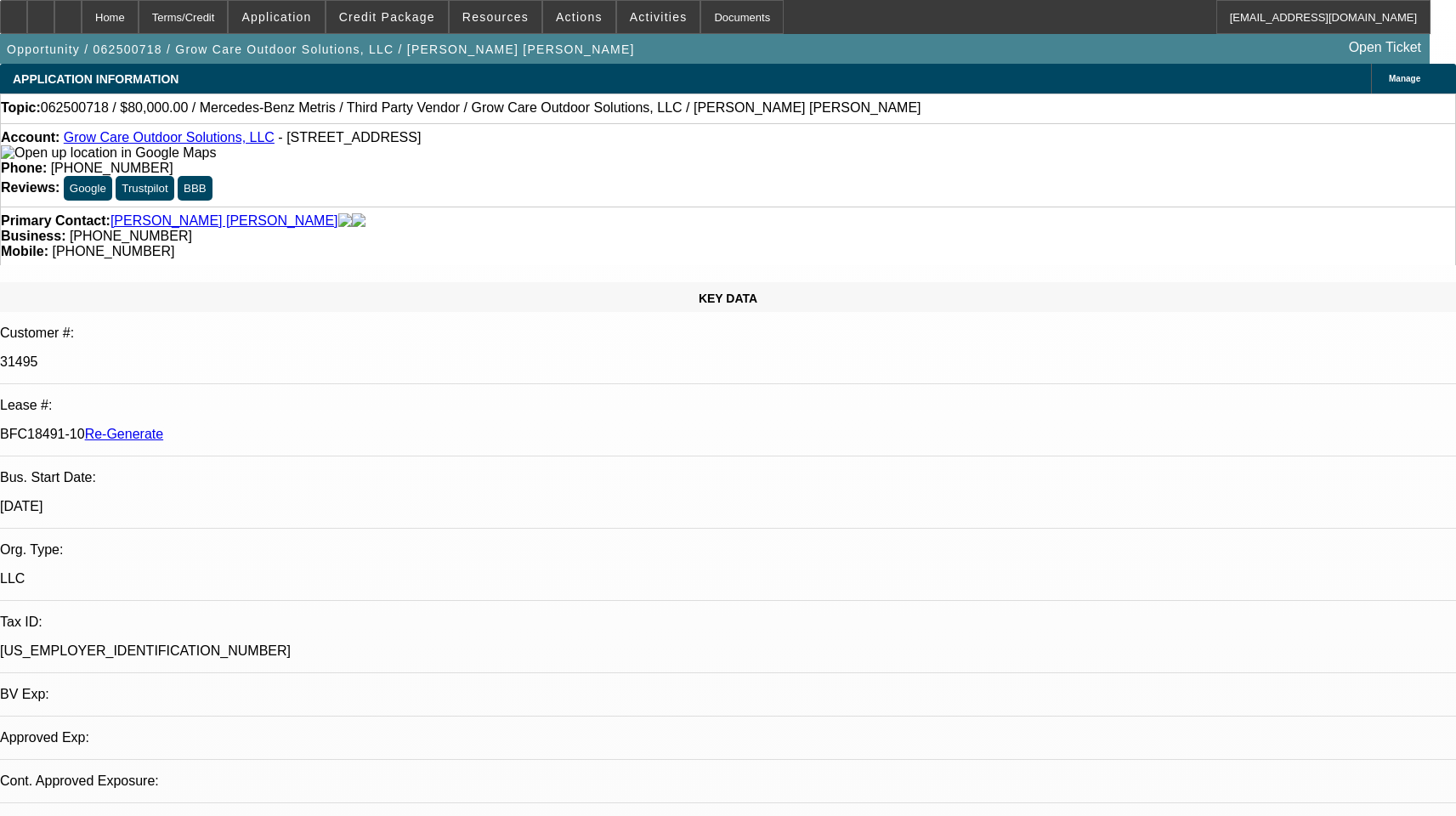
select select "0"
select select "1"
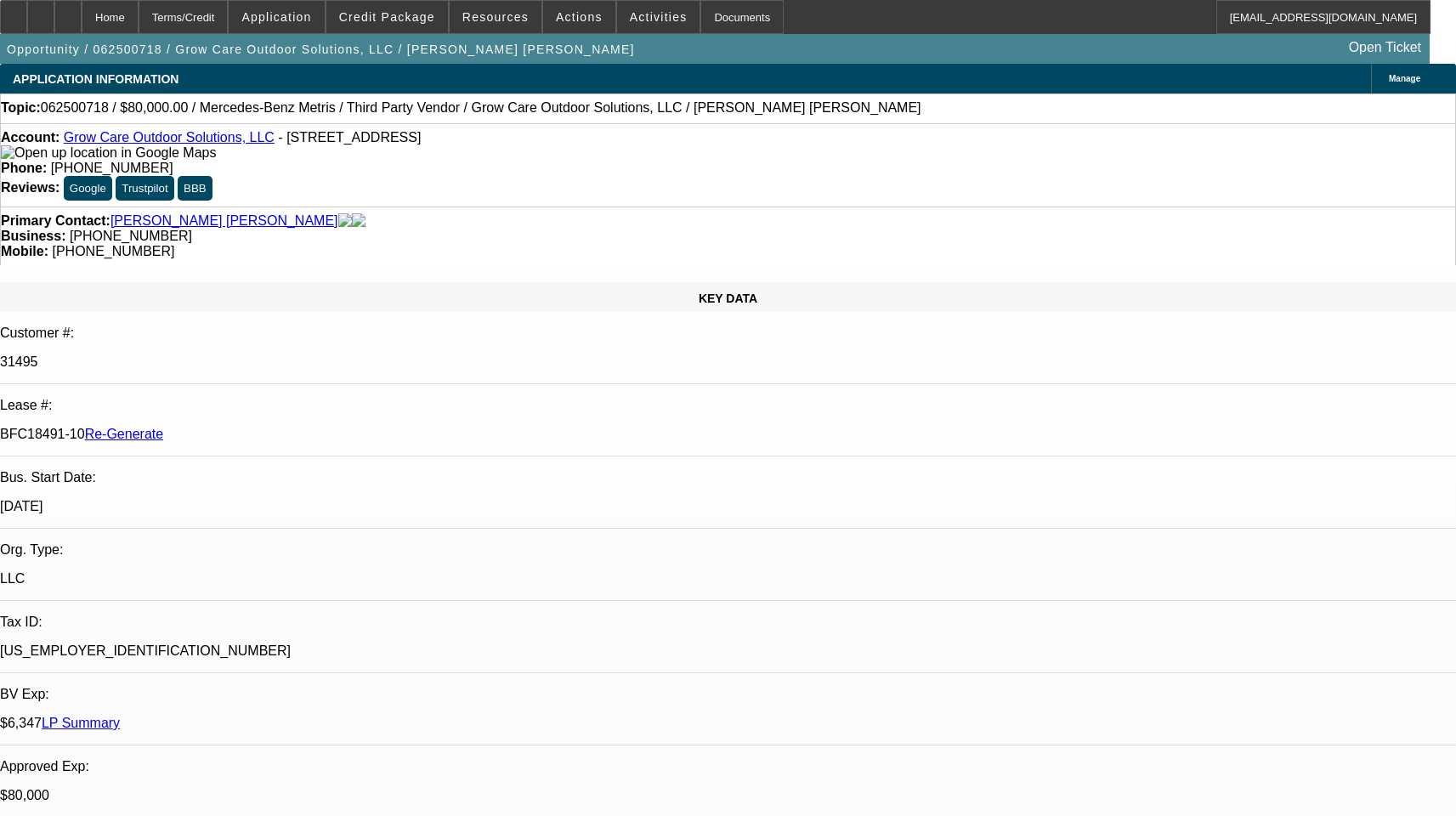
select select "6"
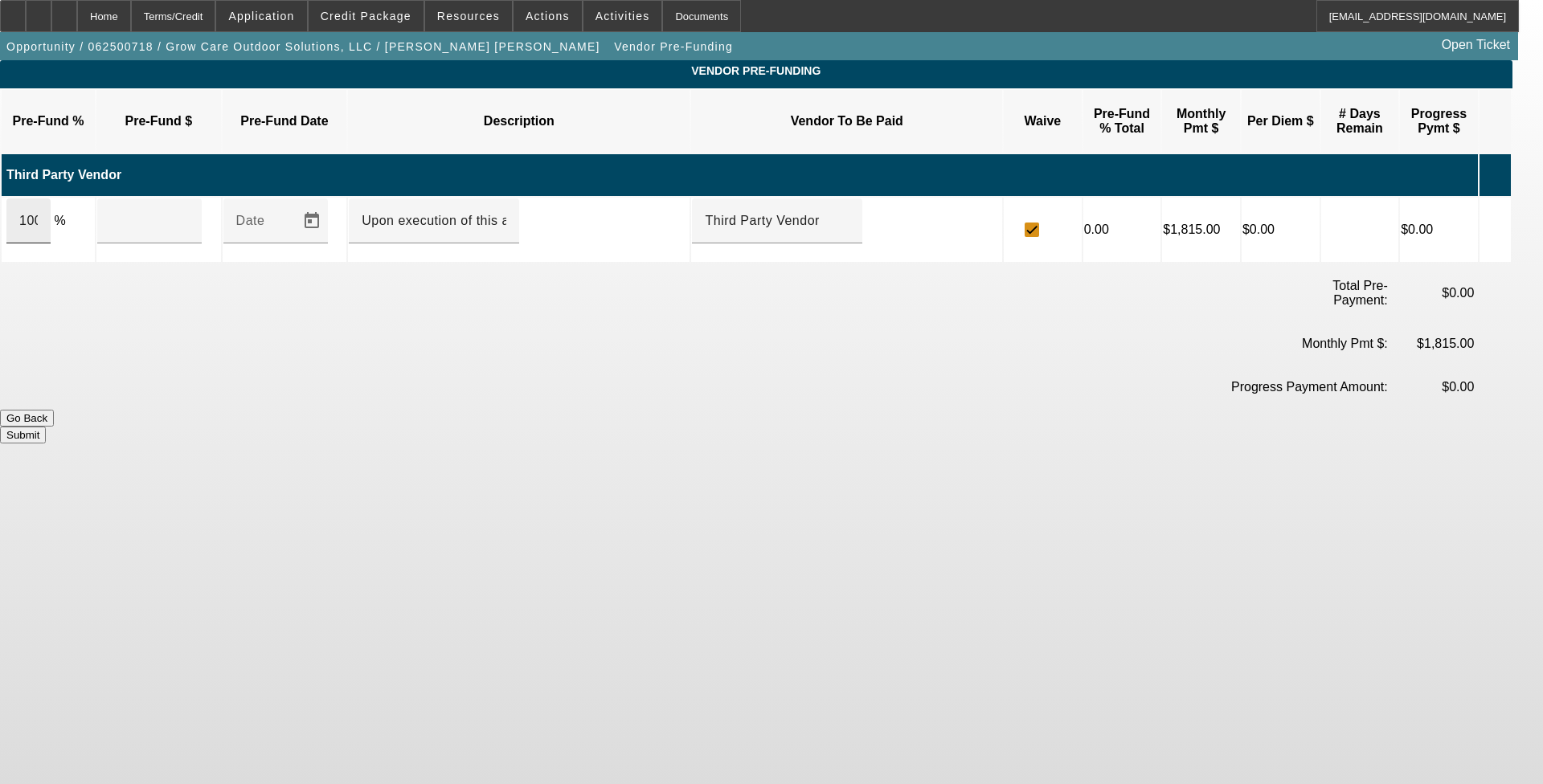
click at [37, 211] on input "100" at bounding box center [28, 221] width 19 height 19
type input "$80,000.00"
click at [45, 426] on button "Submit" at bounding box center [23, 434] width 45 height 17
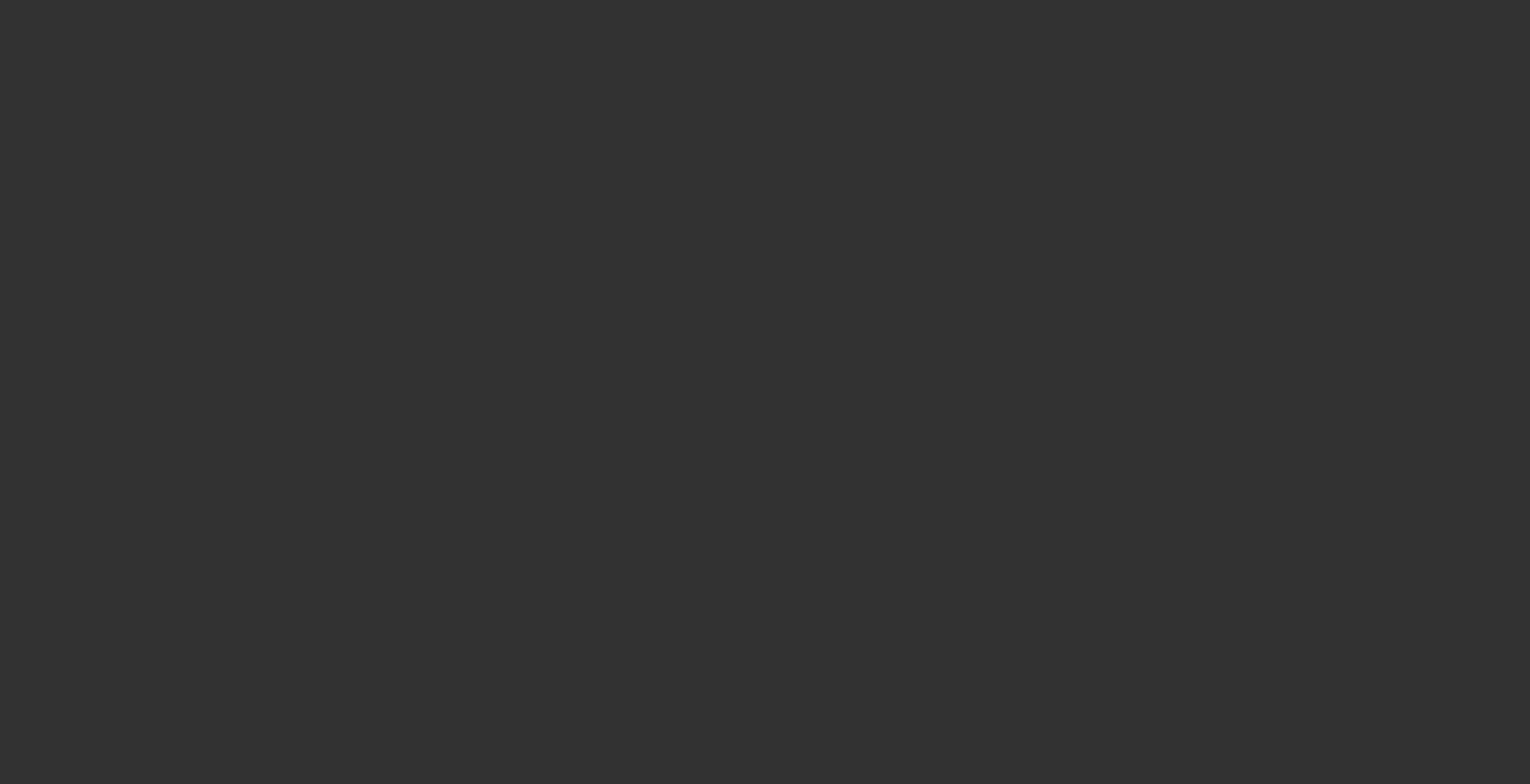
select select "3"
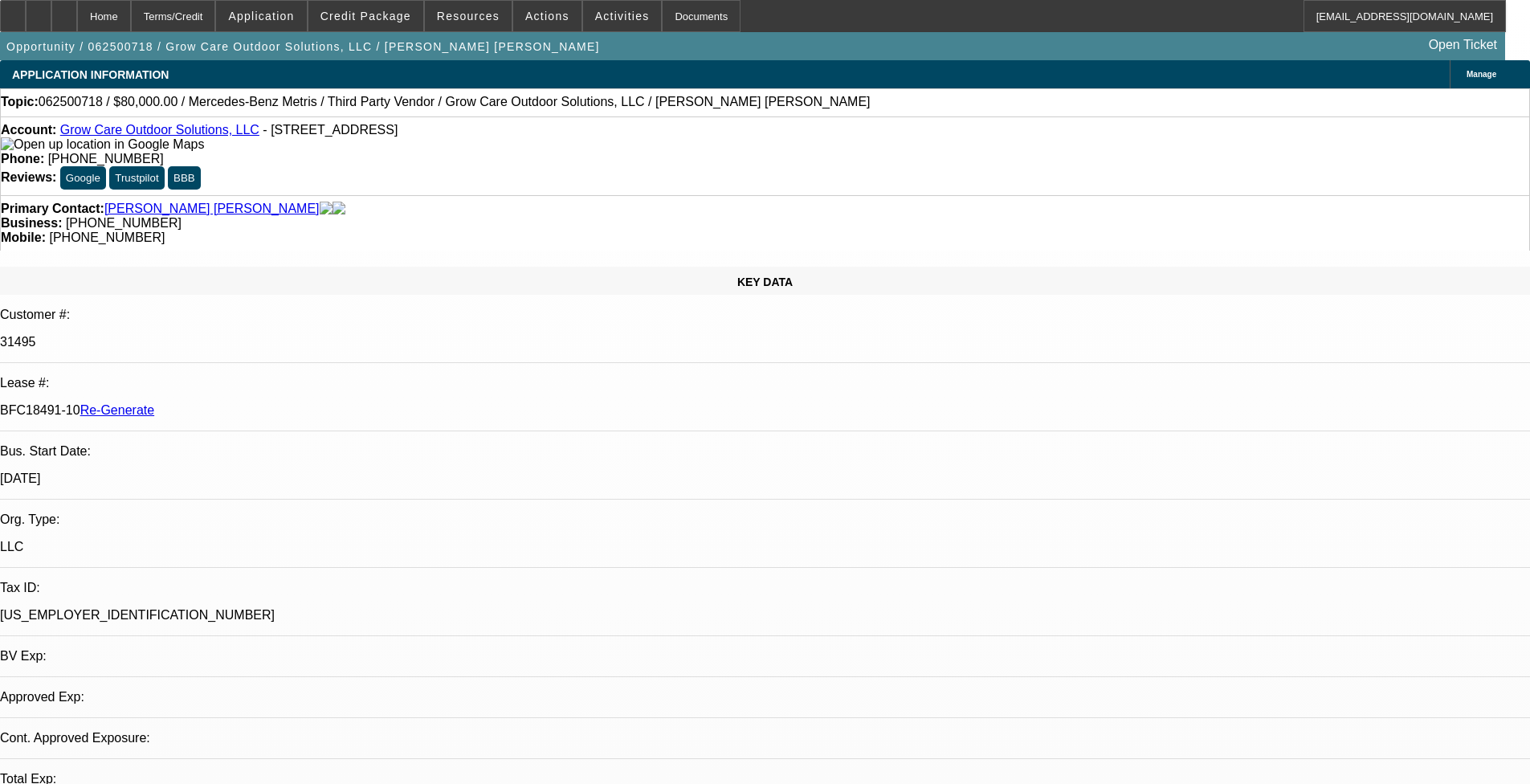
select select "0"
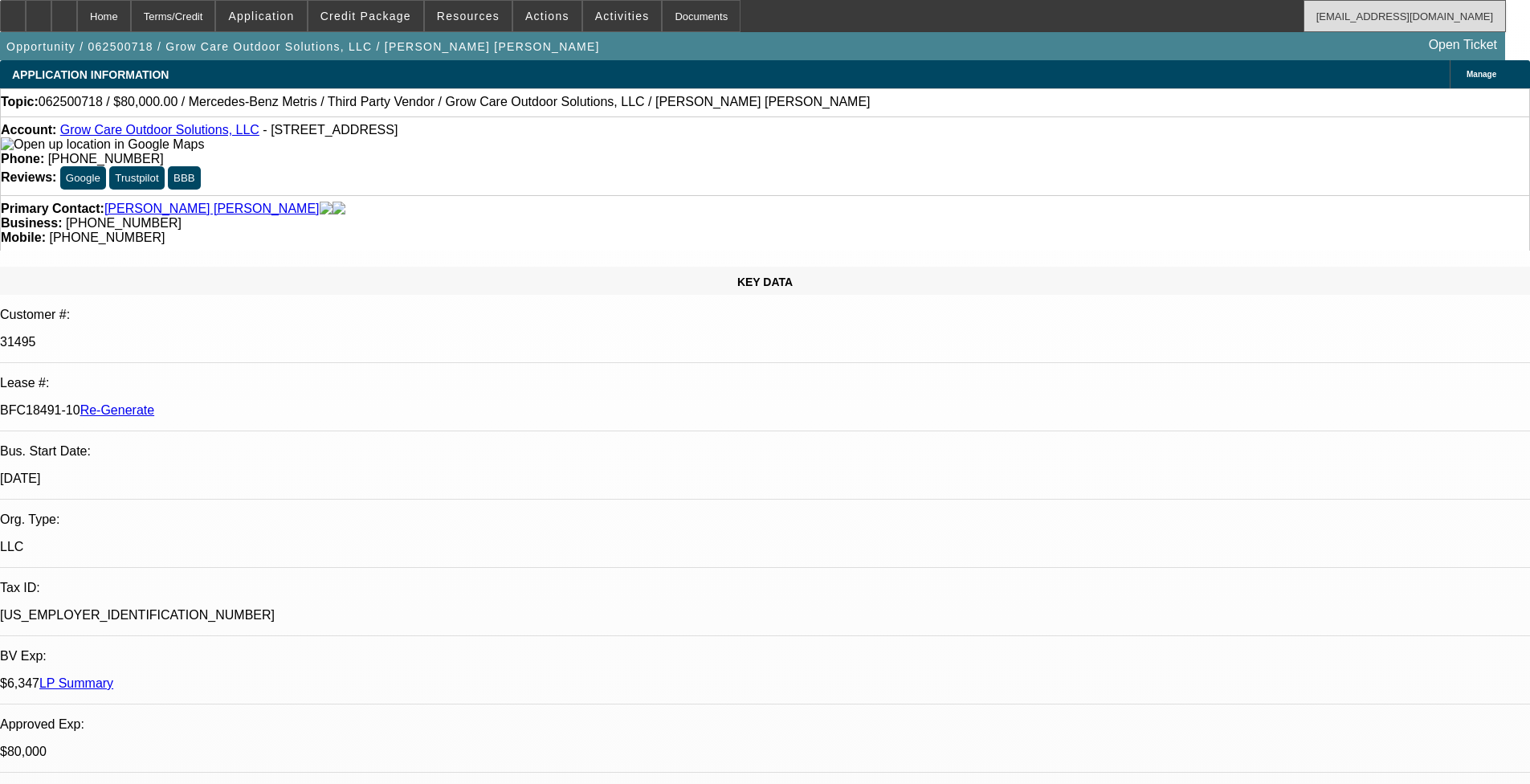
select select "1"
select select "6"
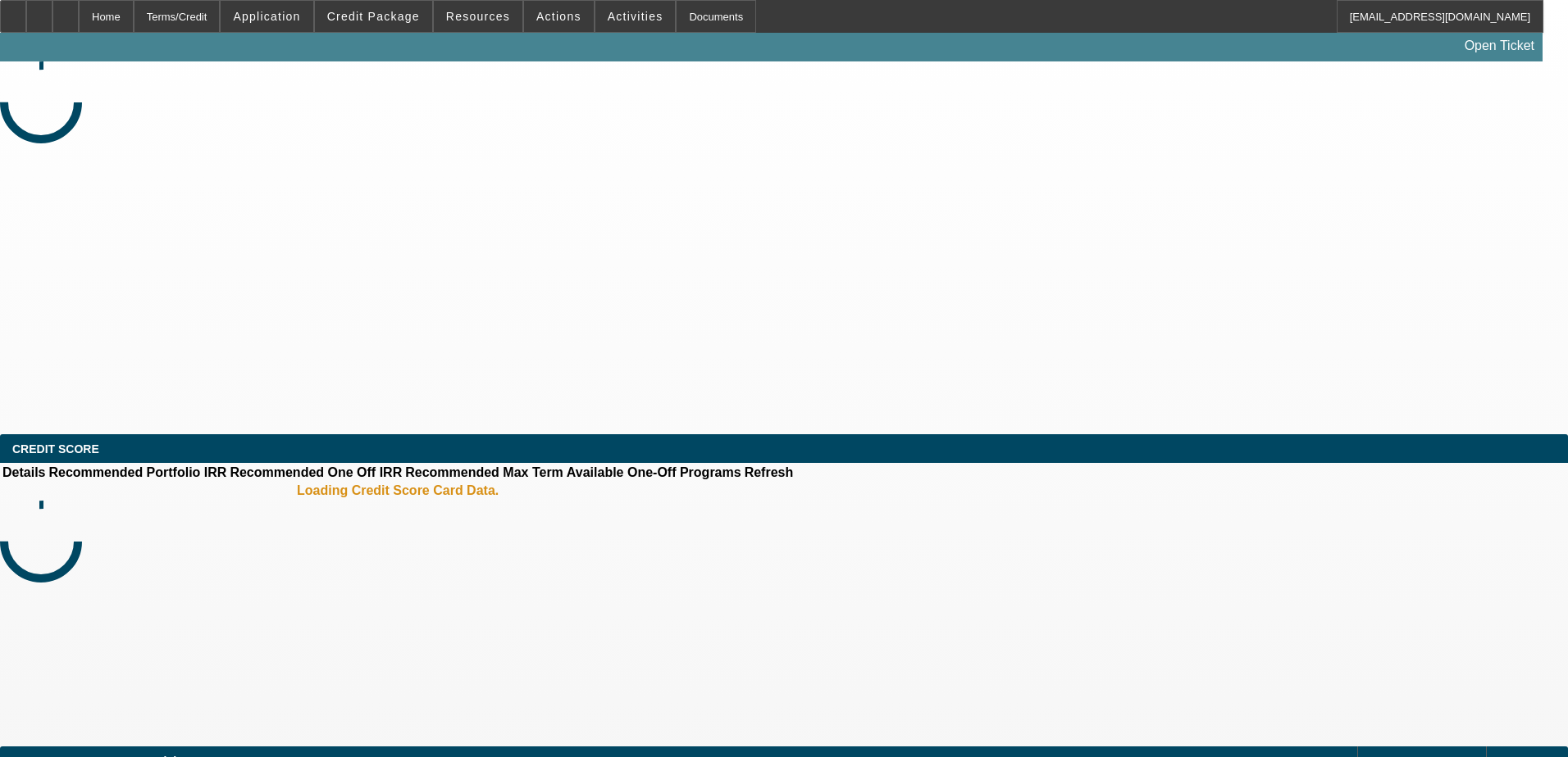
select select "3"
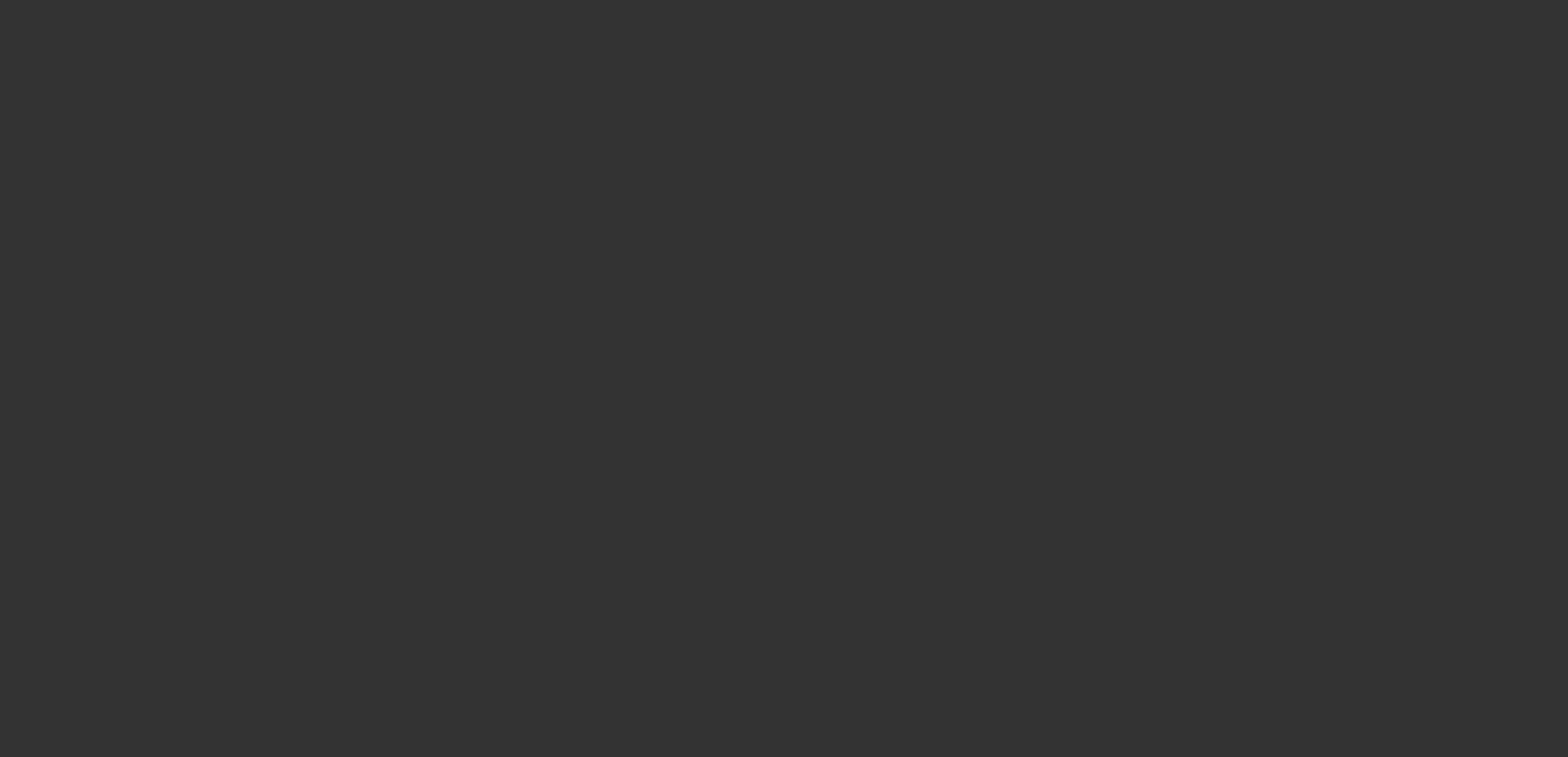
select select "0"
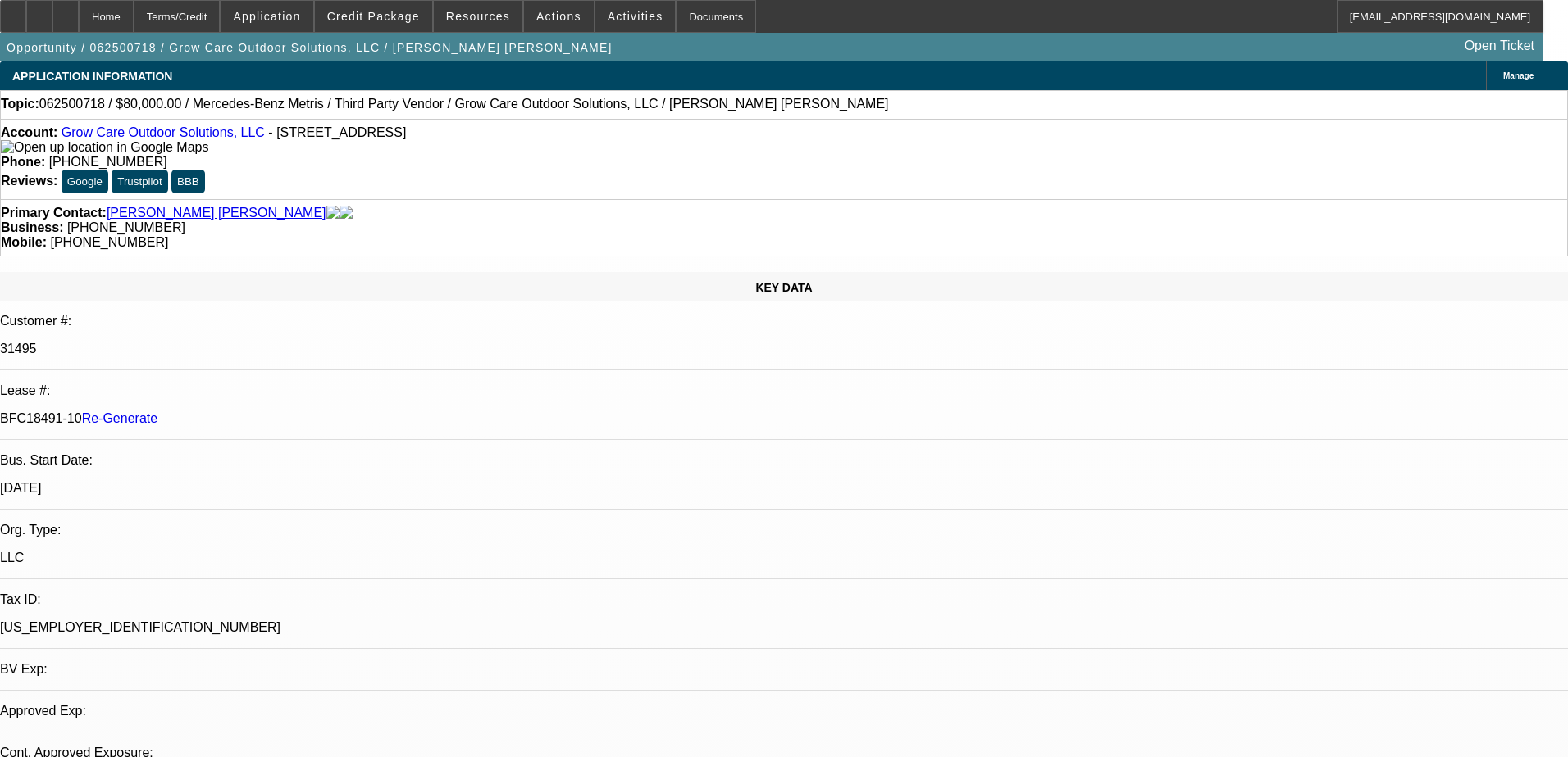
select select "1"
select select "6"
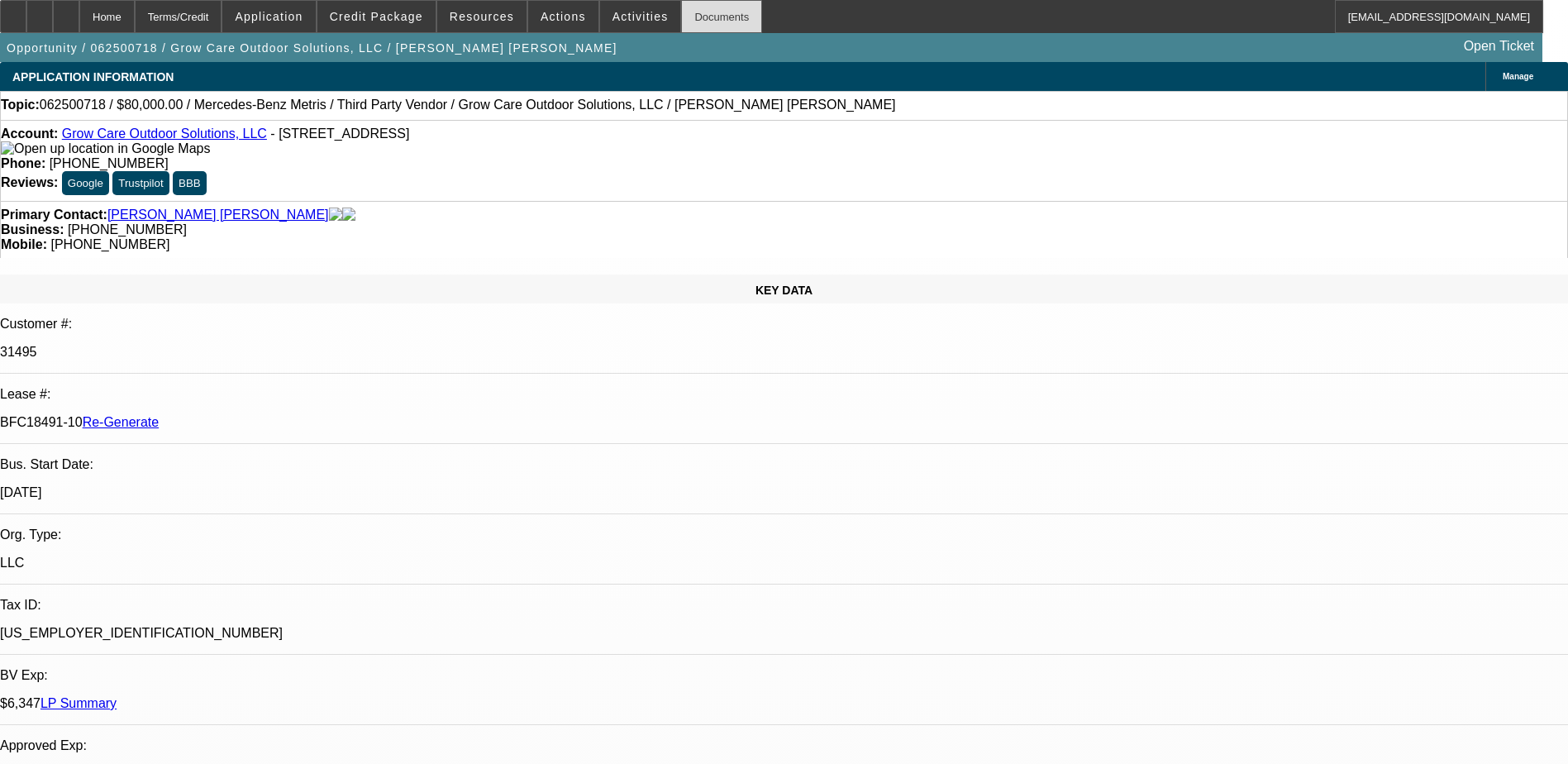
click at [686, 9] on div "Documents" at bounding box center [721, 17] width 81 height 33
click at [419, 18] on span "Credit Package" at bounding box center [377, 17] width 94 height 13
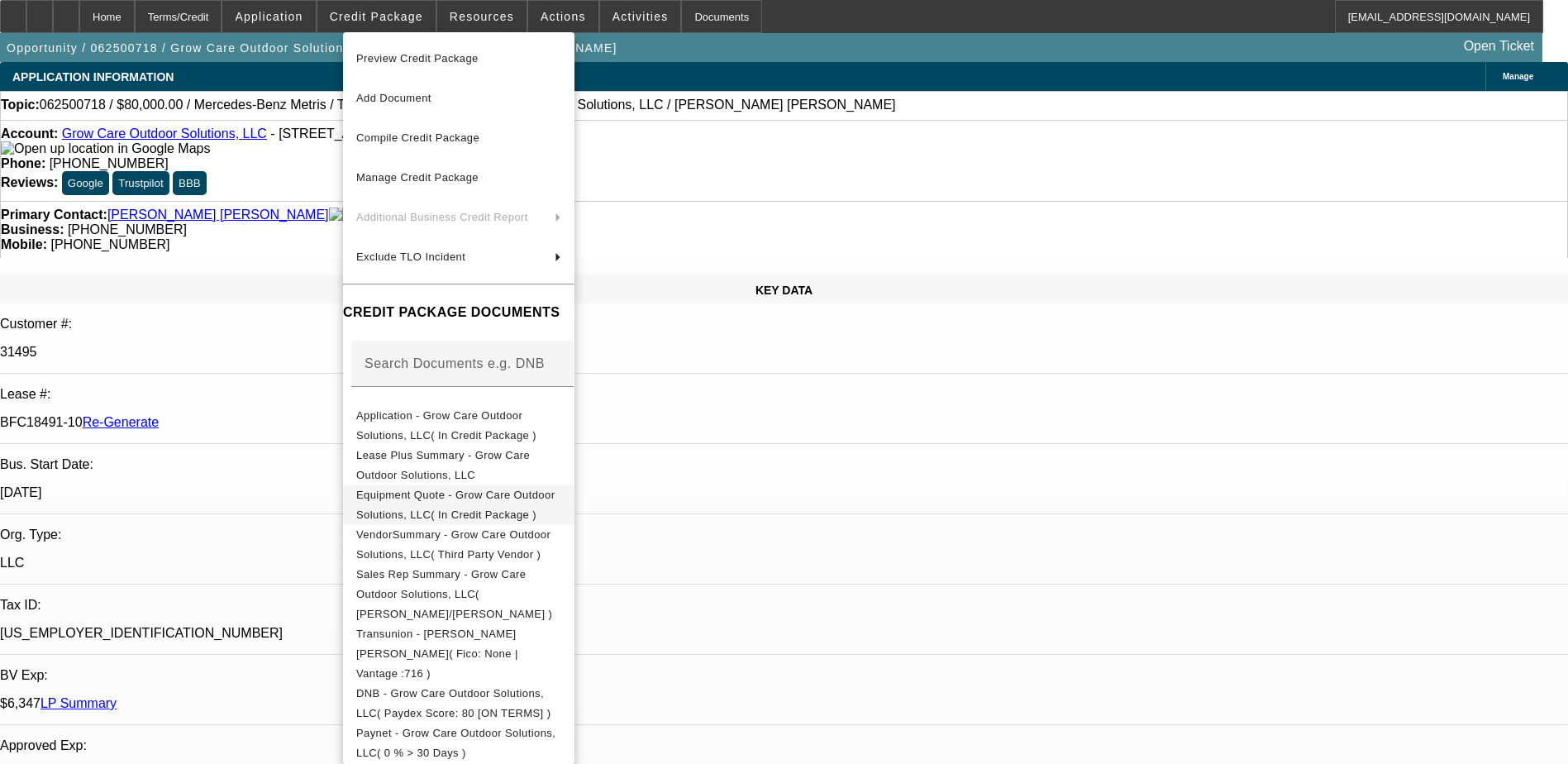
click at [555, 498] on span "Equipment Quote - Grow Care Outdoor Solutions, LLC( In Credit Package )" at bounding box center [454, 505] width 198 height 33
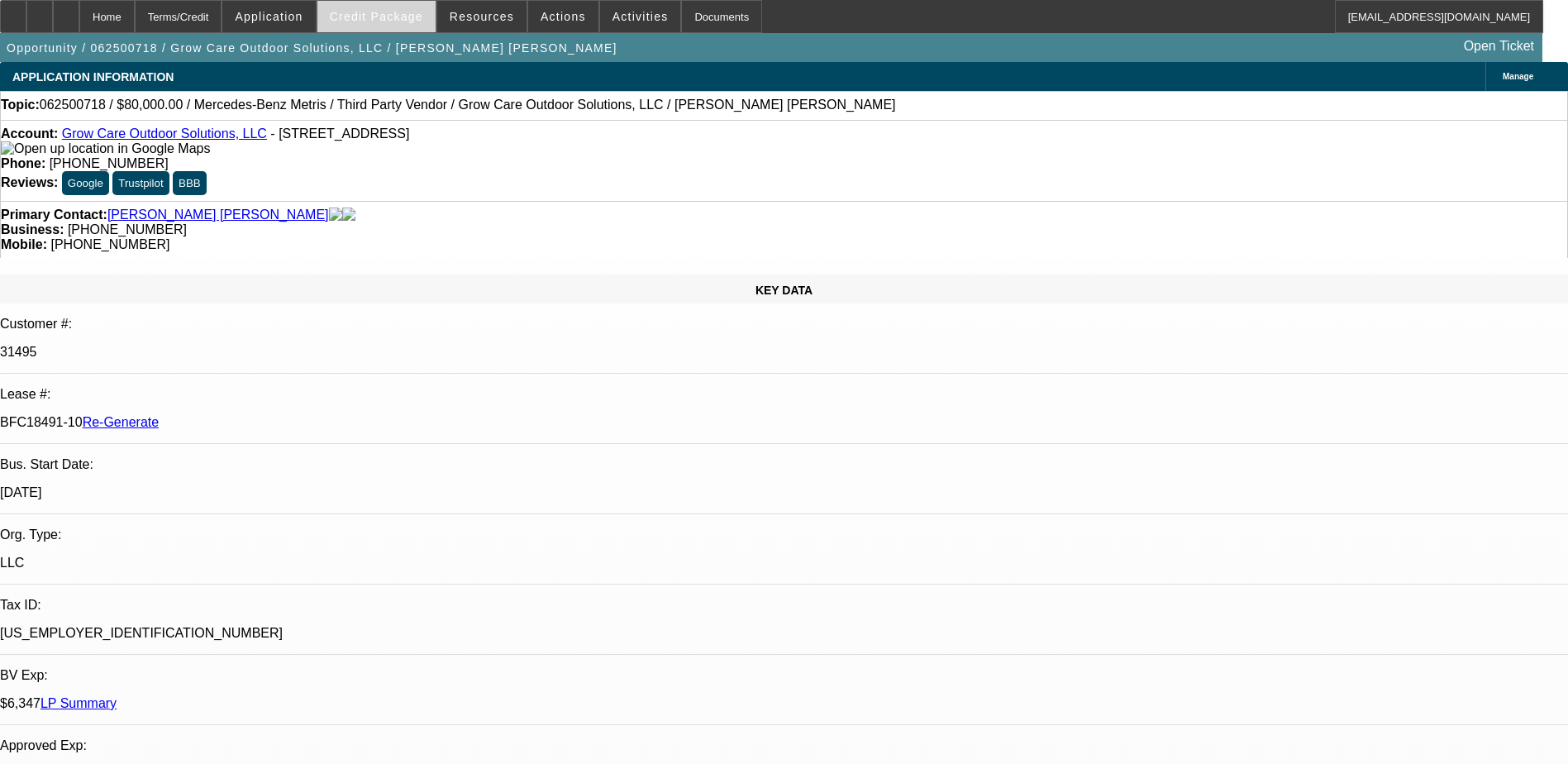
click at [373, 17] on span "Credit Package" at bounding box center [377, 17] width 94 height 13
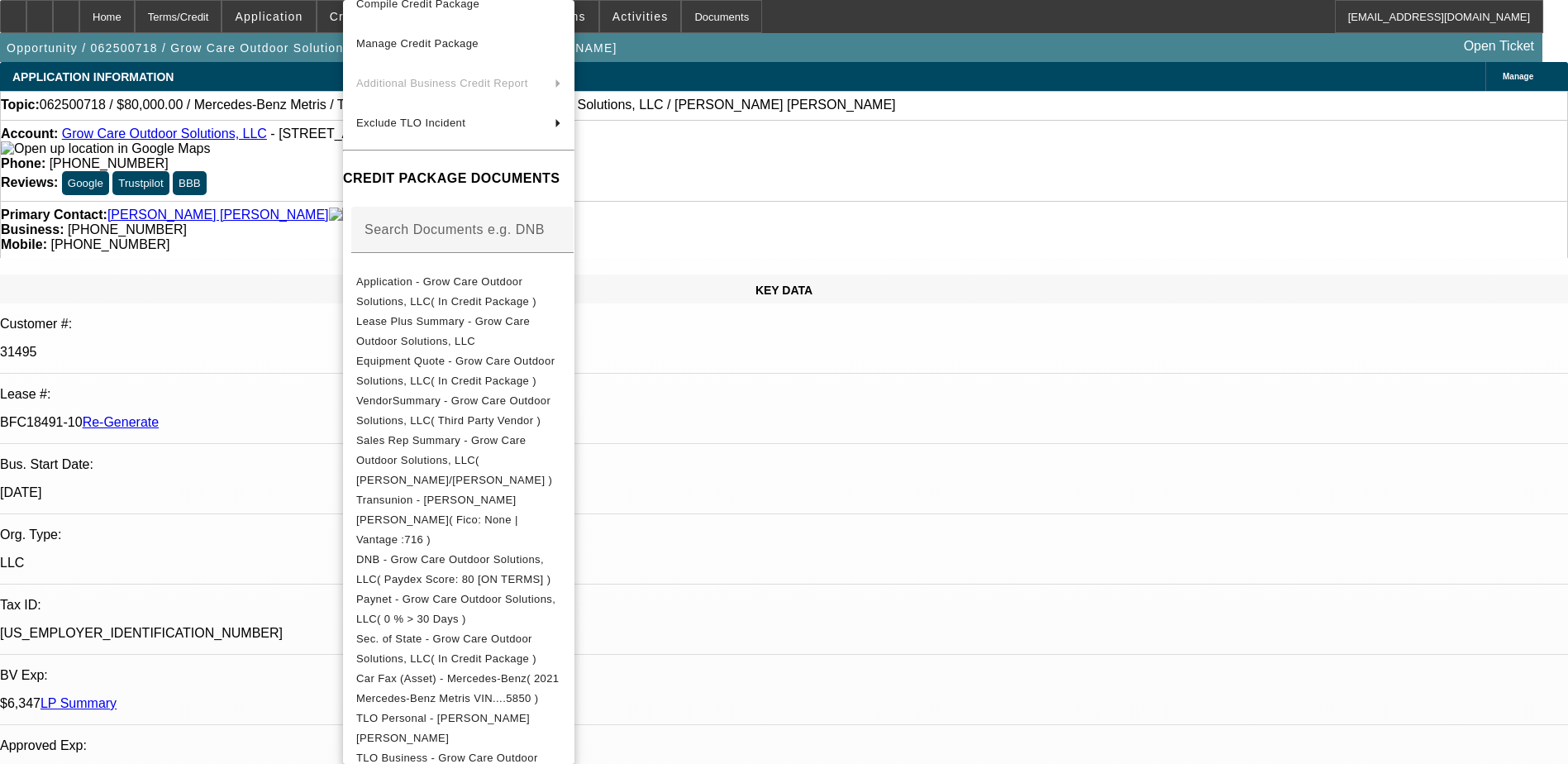
scroll to position [497, 0]
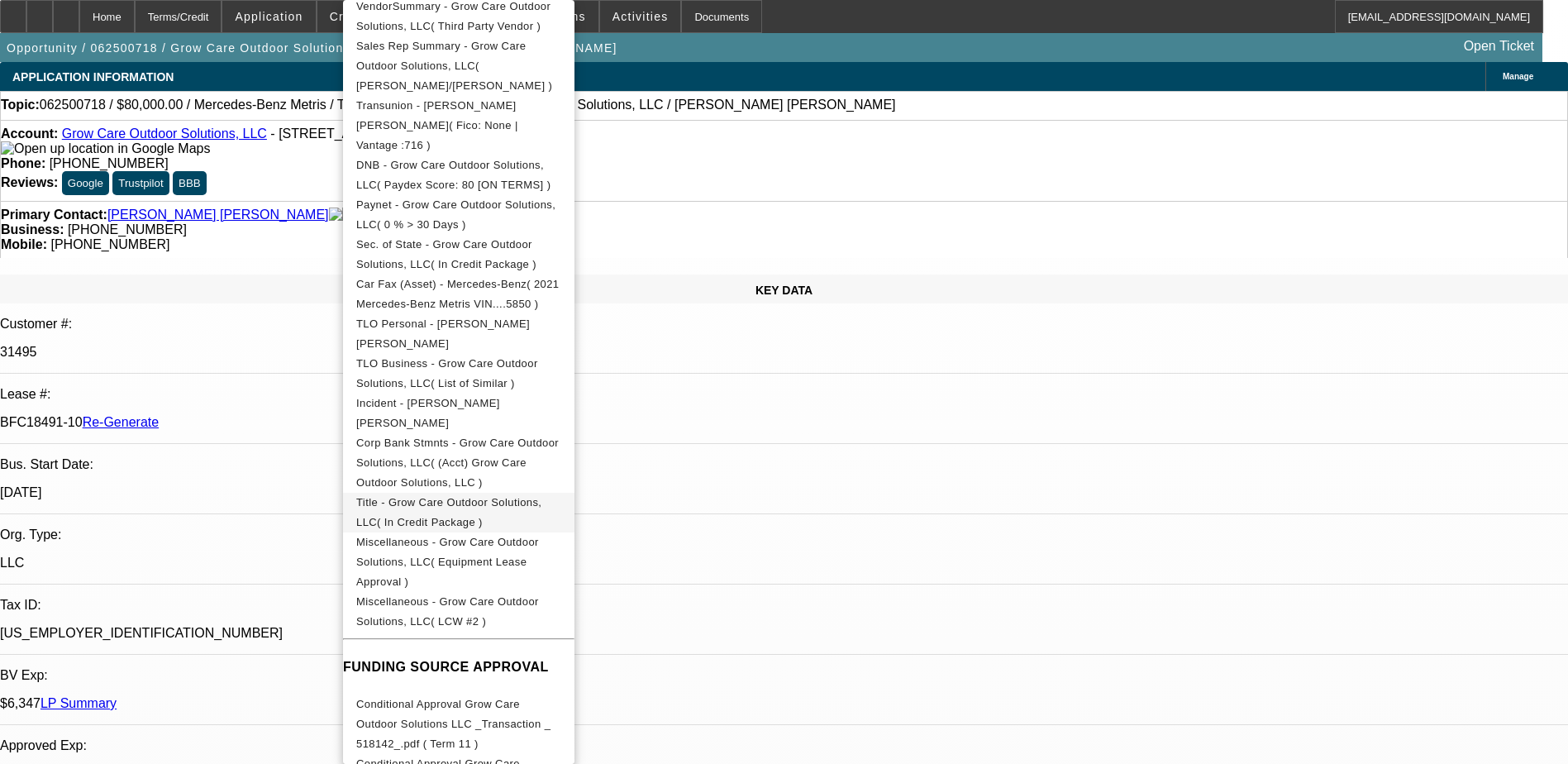
click at [492, 493] on span "Title - Grow Care Outdoor Solutions, LLC( In Credit Package )" at bounding box center [458, 512] width 205 height 39
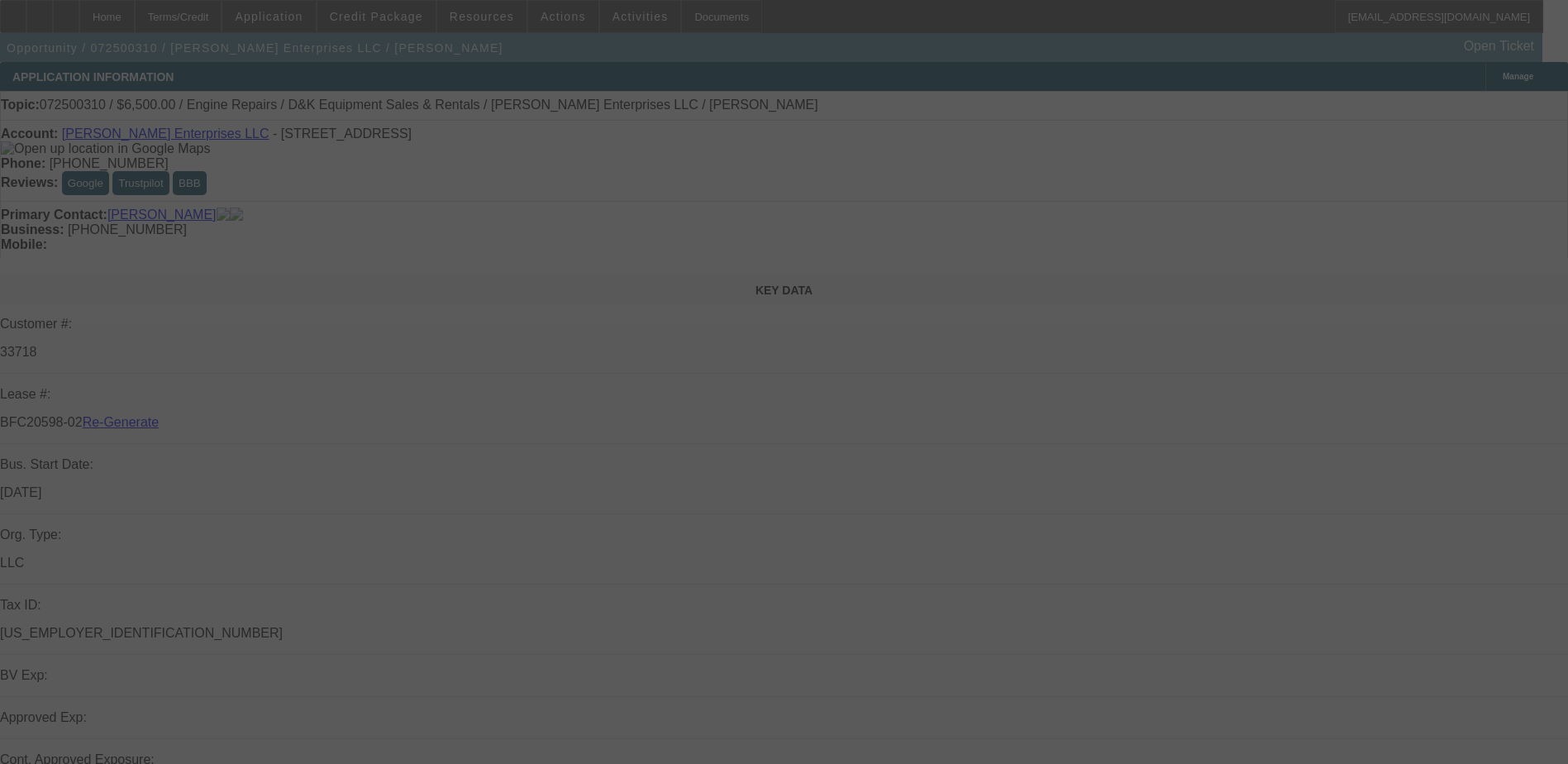
select select "4"
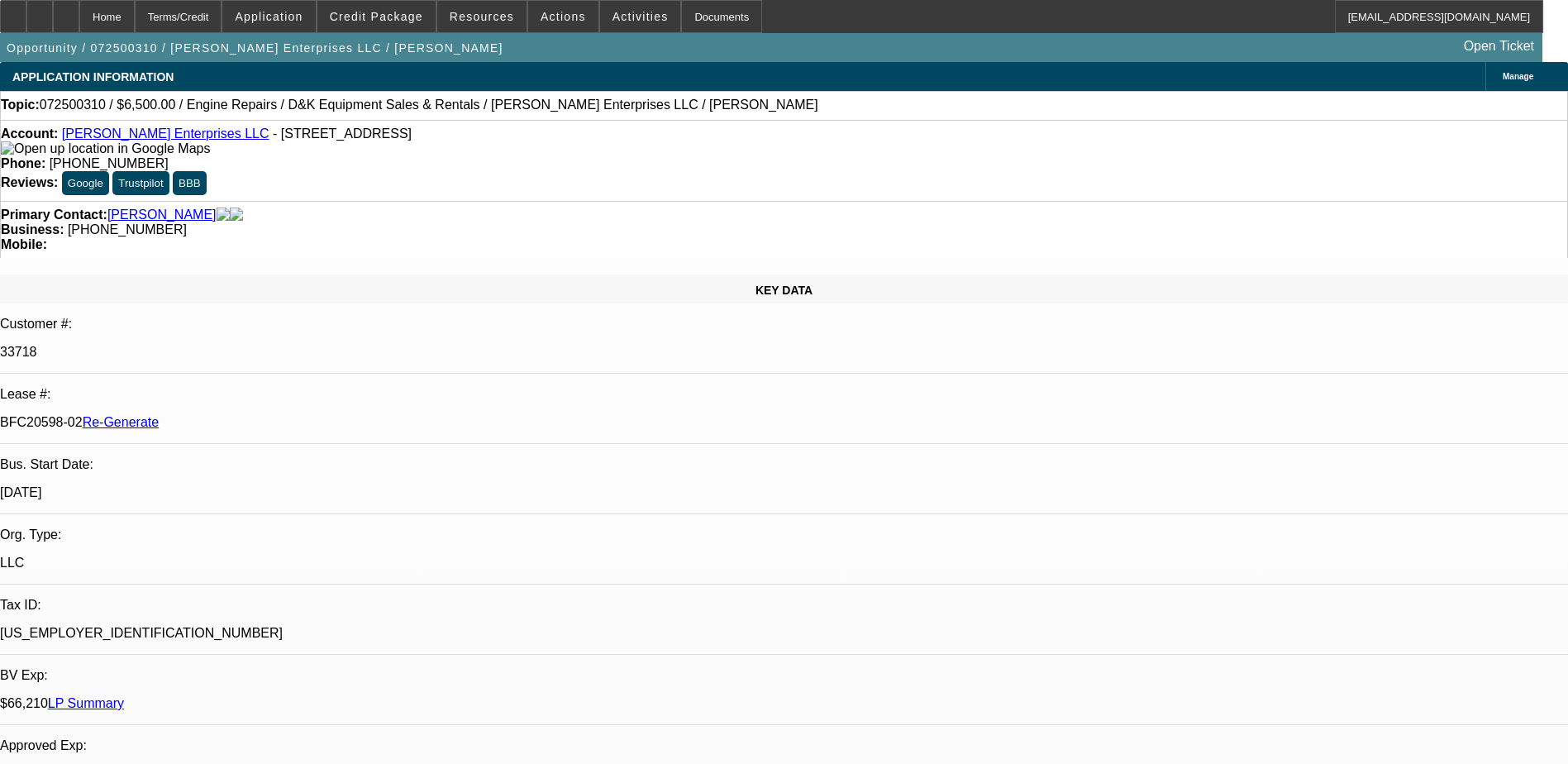
select select "0"
select select "1"
select select "2"
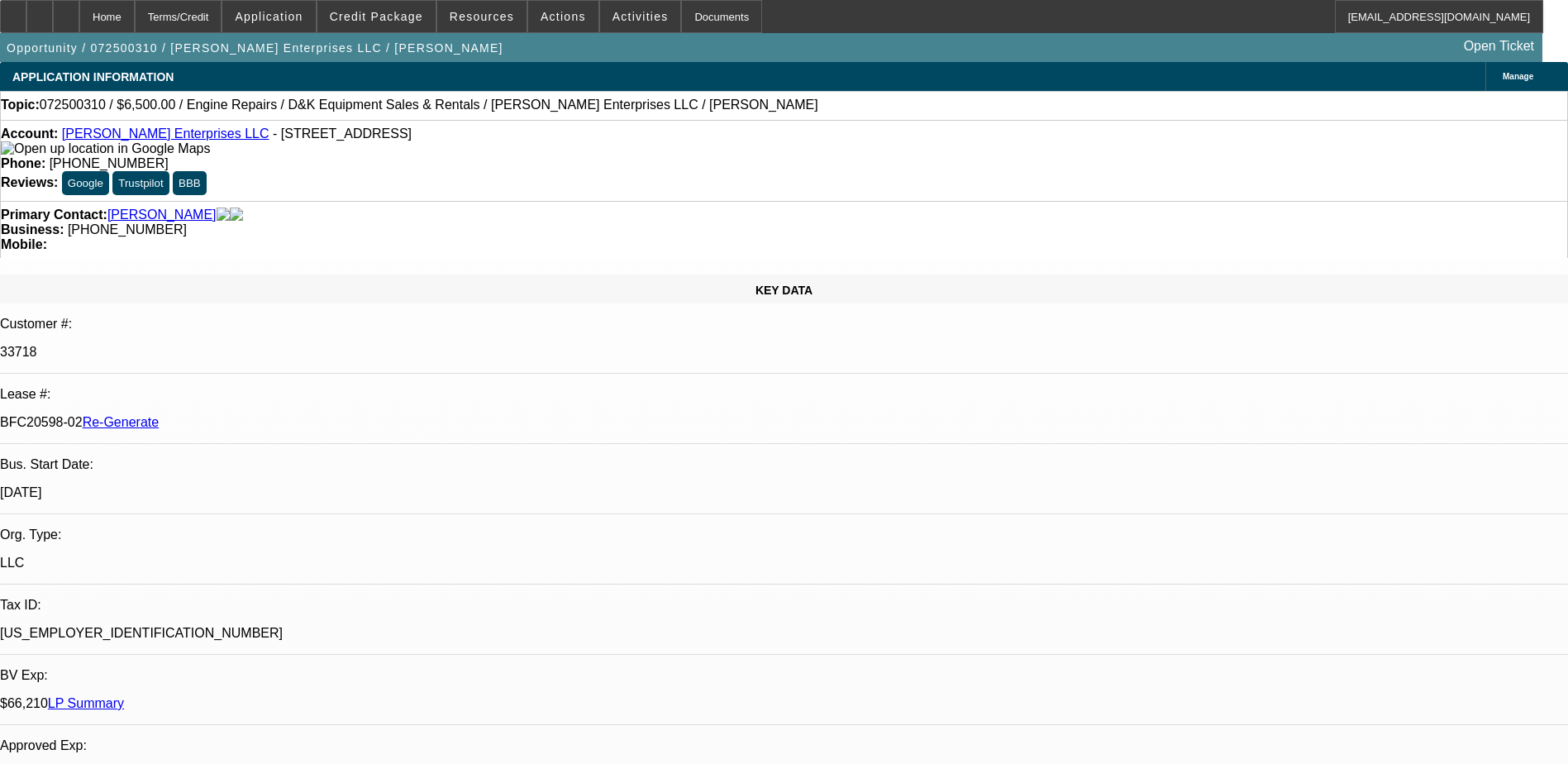
select select "6"
click at [697, 18] on div "Documents" at bounding box center [721, 17] width 81 height 33
click at [544, 8] on span at bounding box center [563, 16] width 70 height 39
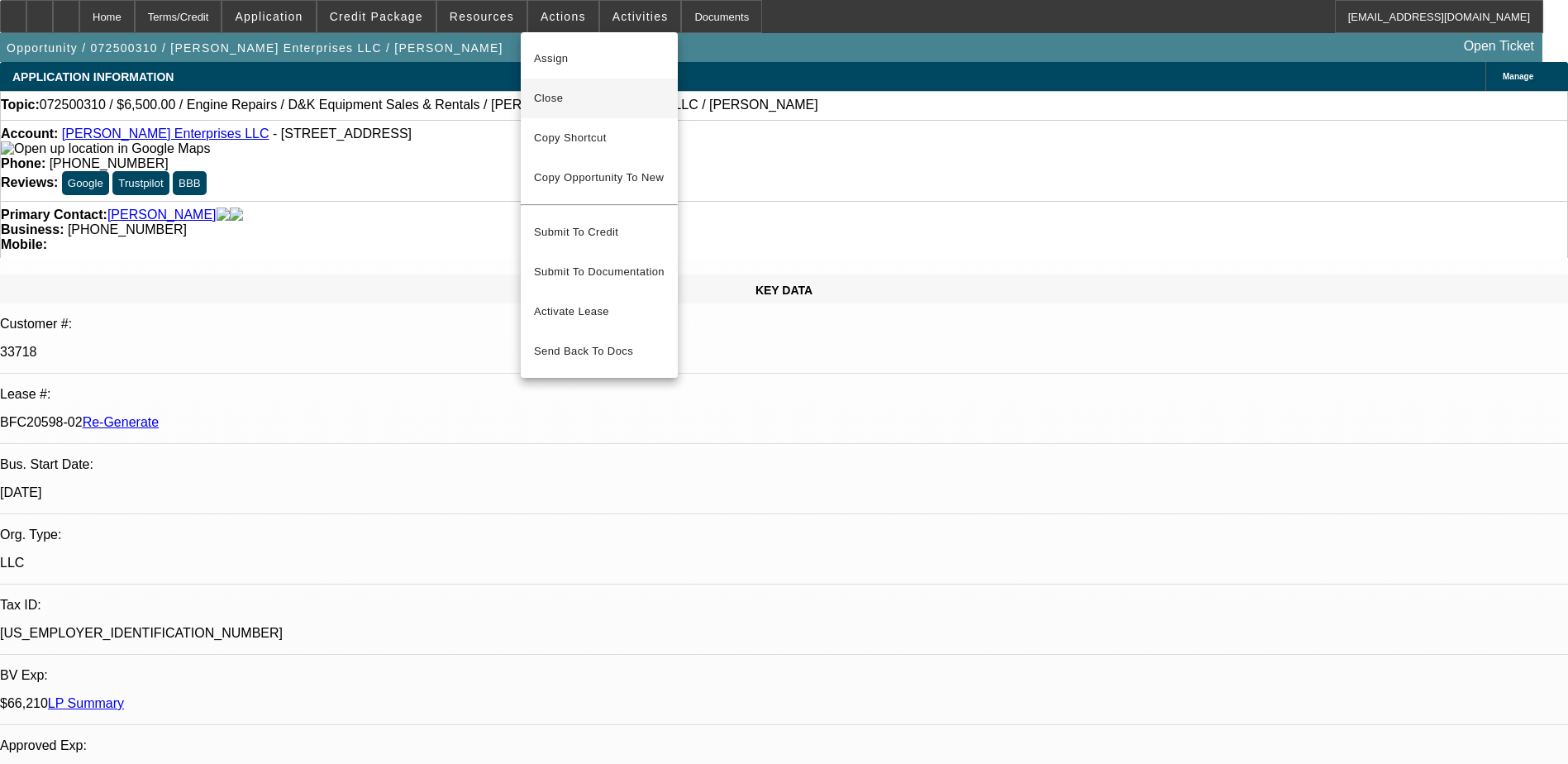
click at [560, 89] on span "Close" at bounding box center [599, 99] width 130 height 20
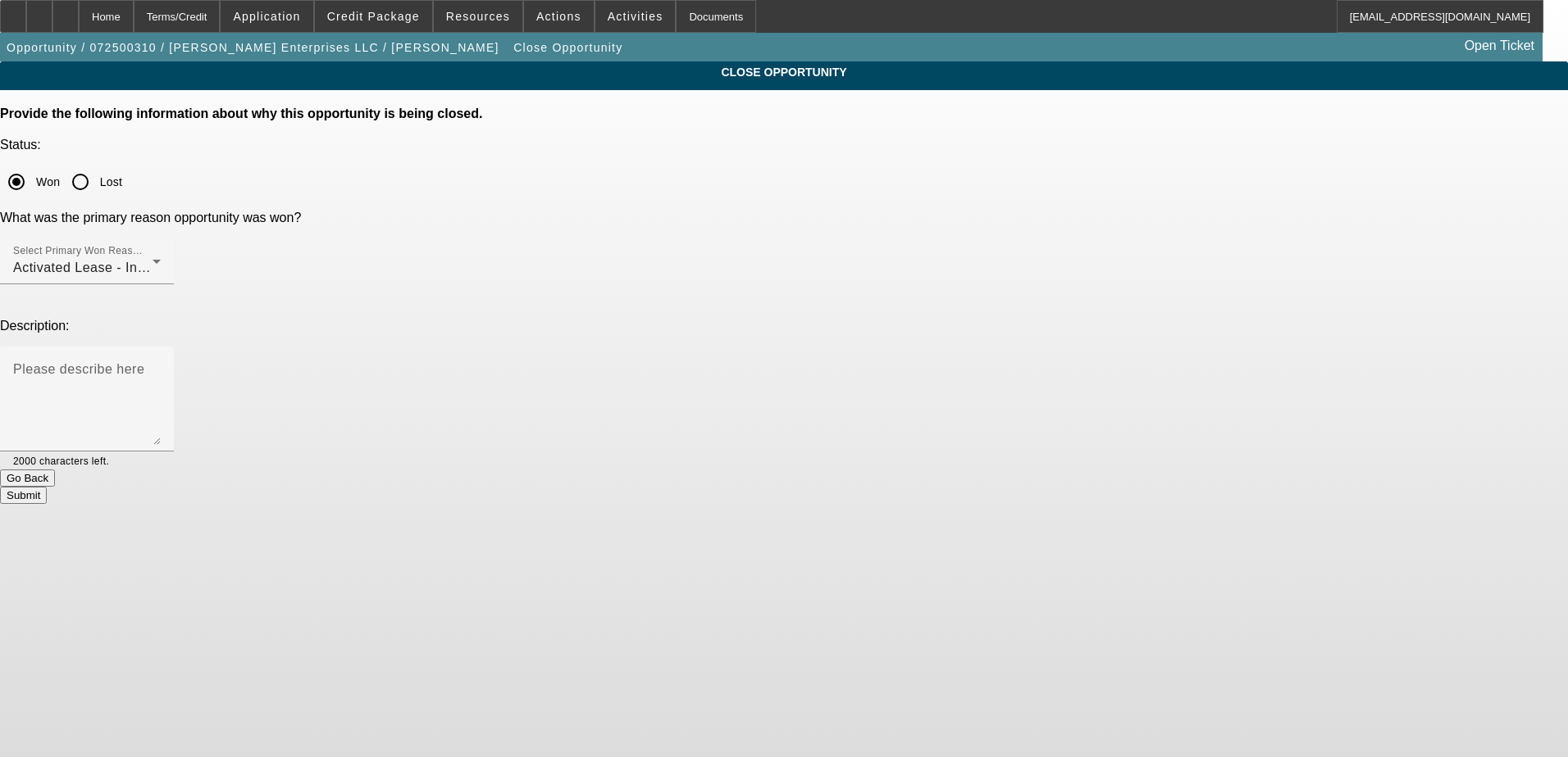
click at [46, 487] on button "Submit" at bounding box center [23, 495] width 46 height 17
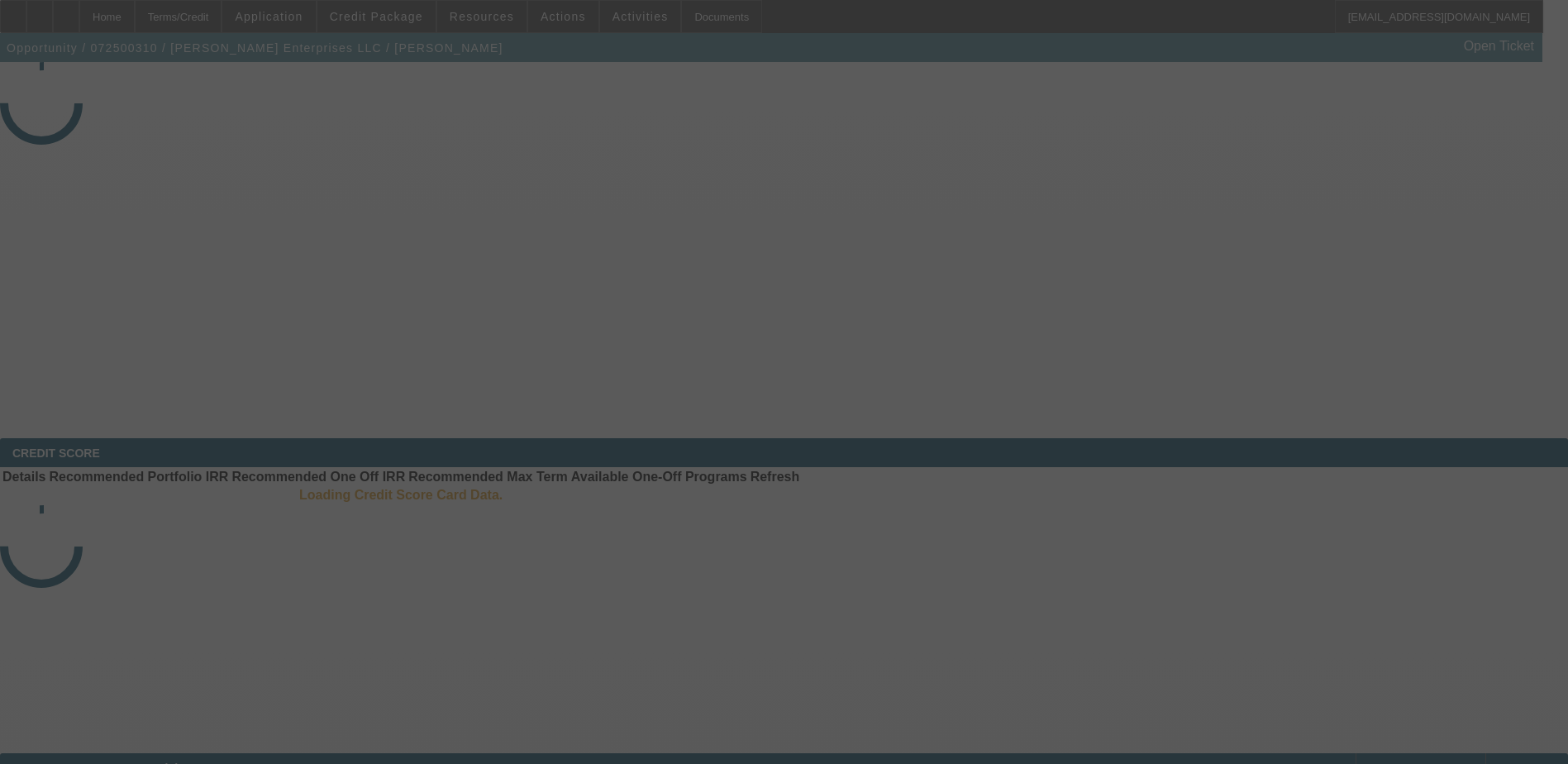
select select "4"
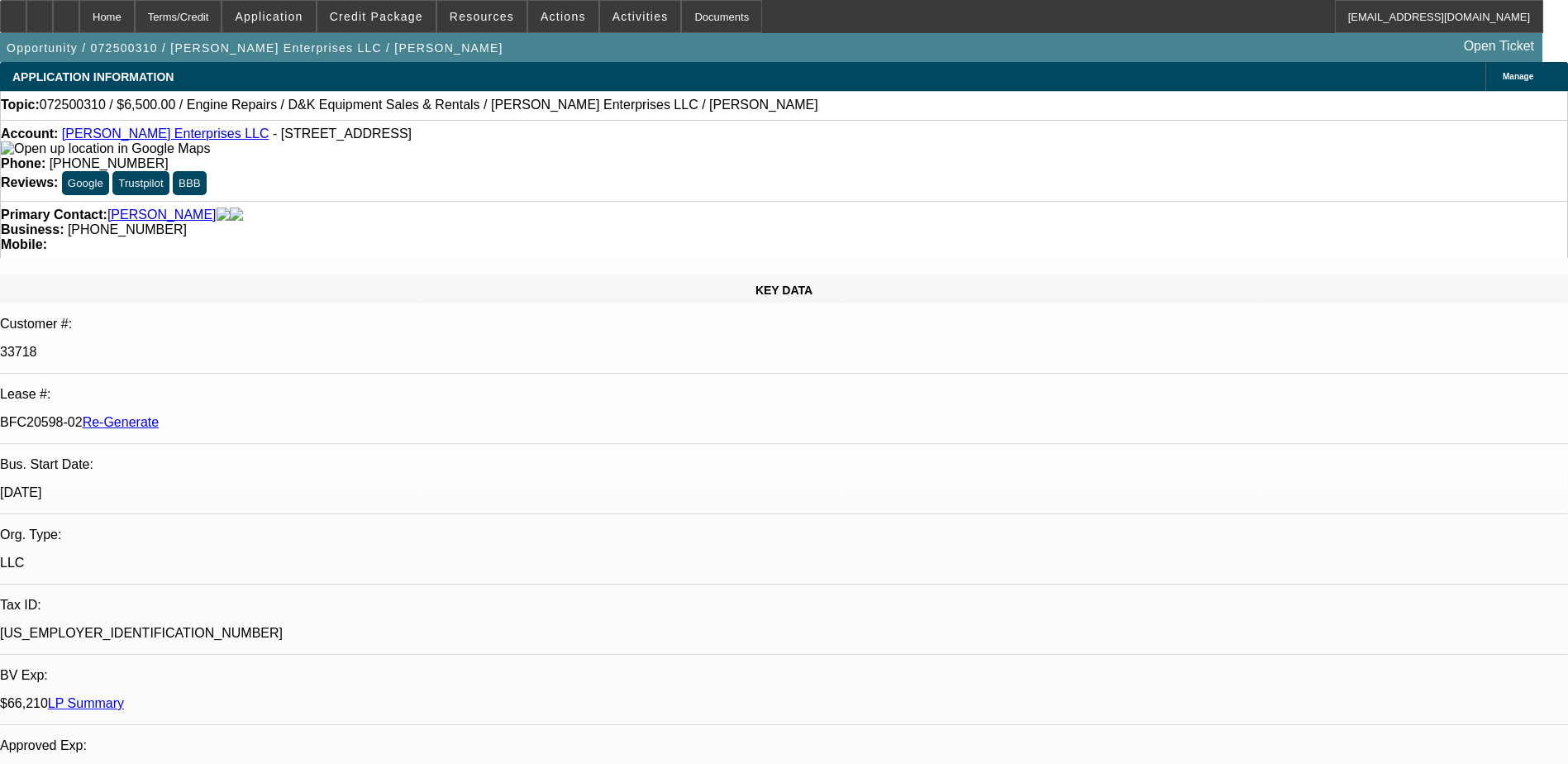
select select "0"
select select "1"
select select "2"
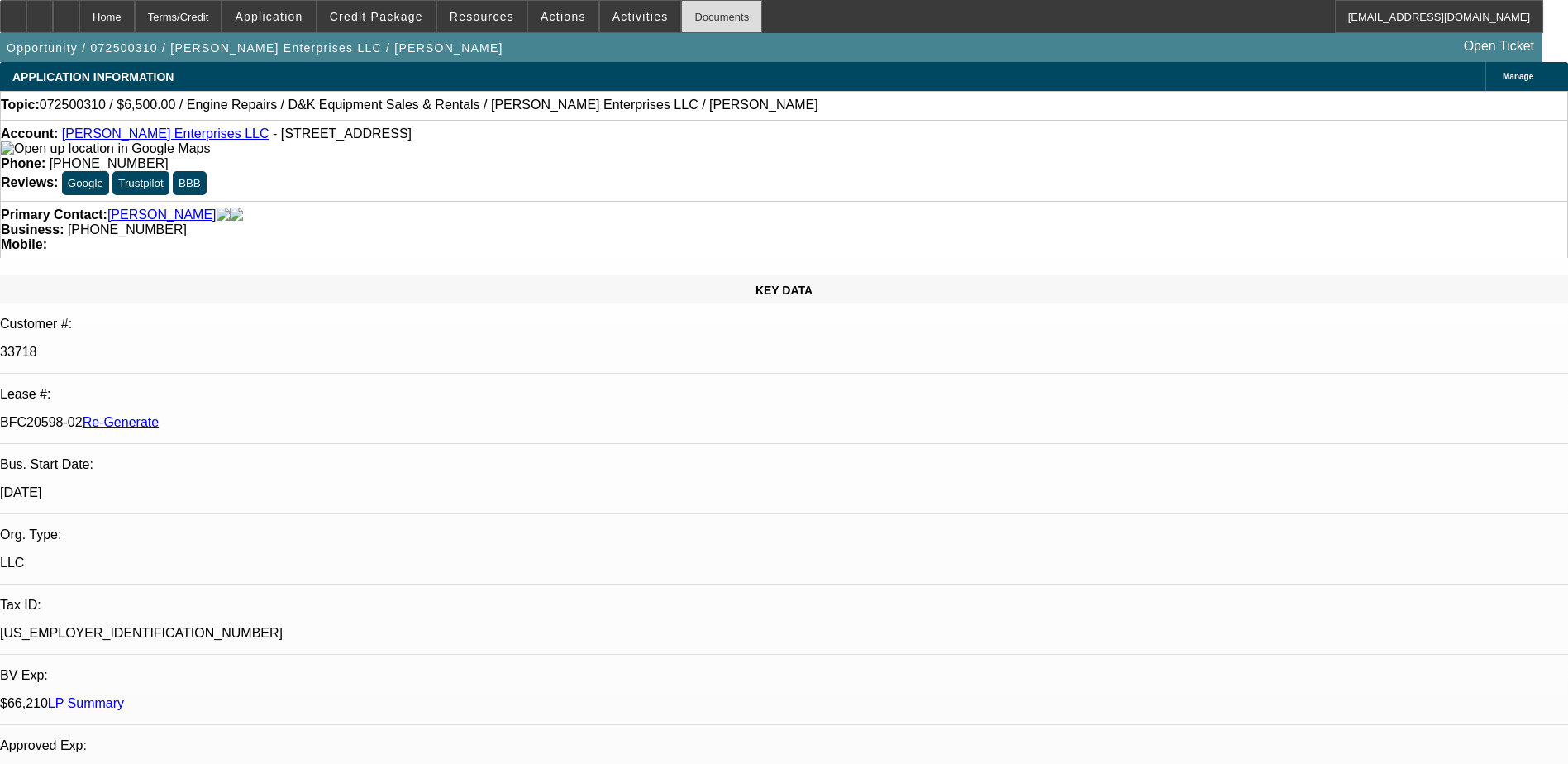
select select "6"
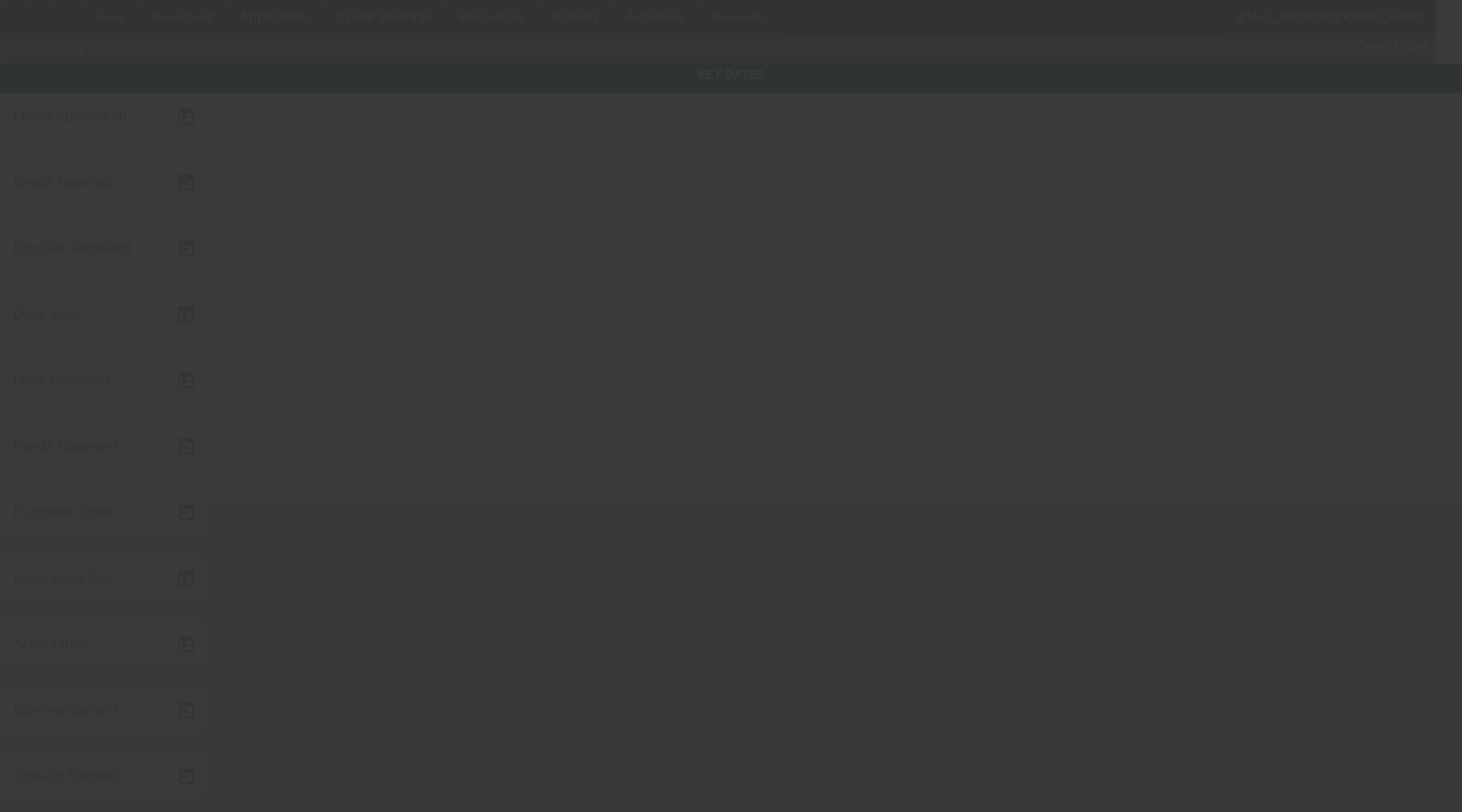
type input "[DATE]"
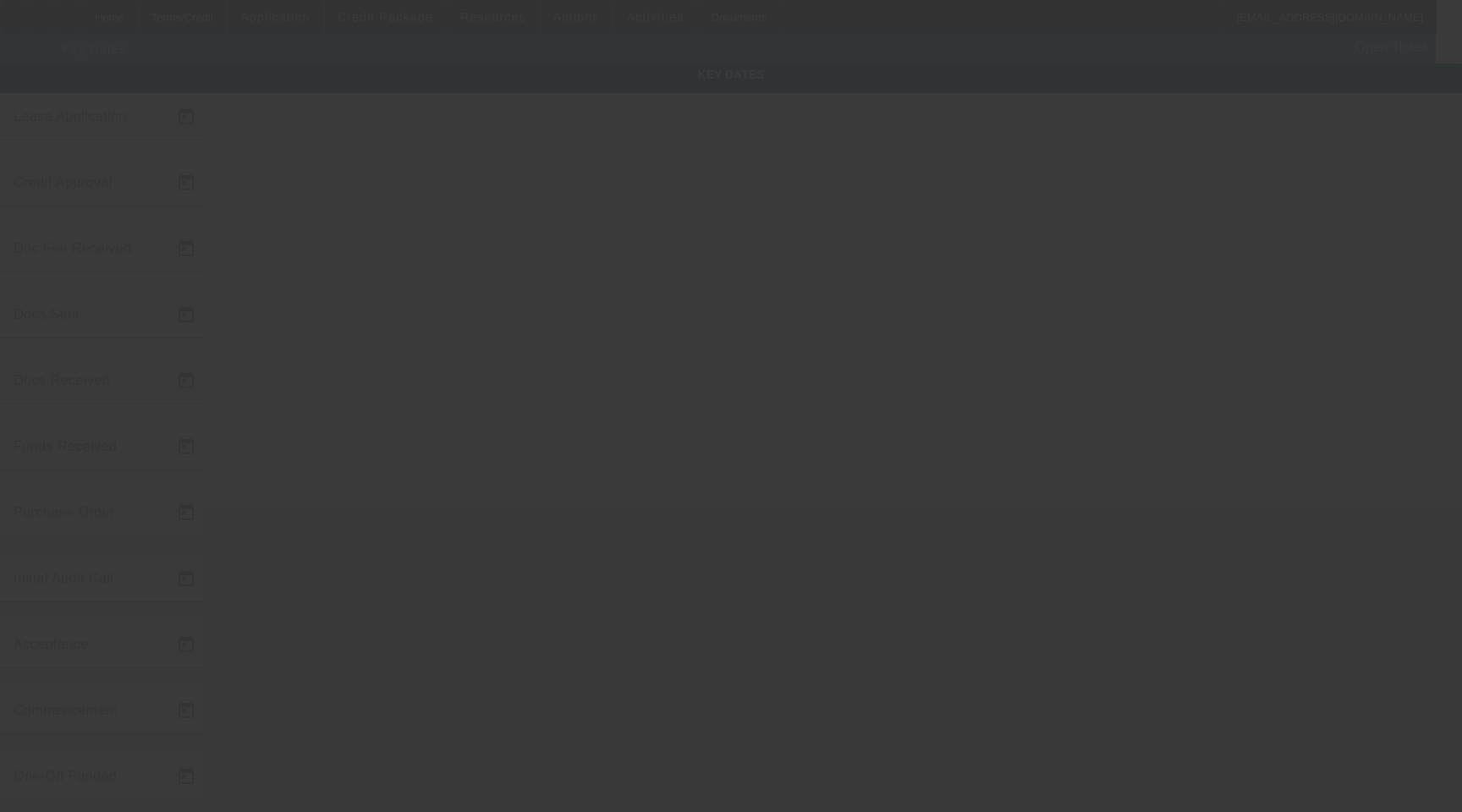
type input "[DATE]"
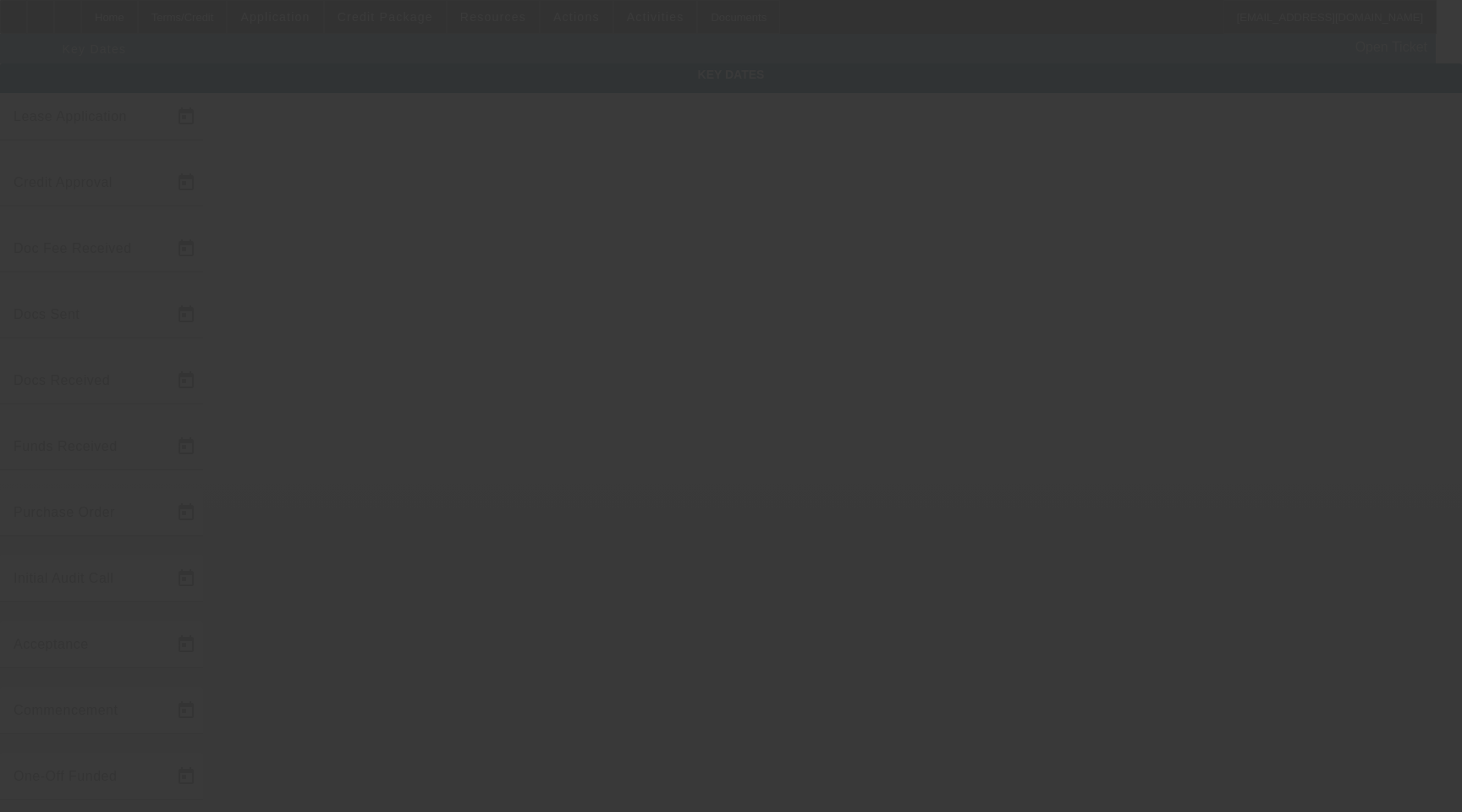
type input "[DATE]"
